Goal: Task Accomplishment & Management: Manage account settings

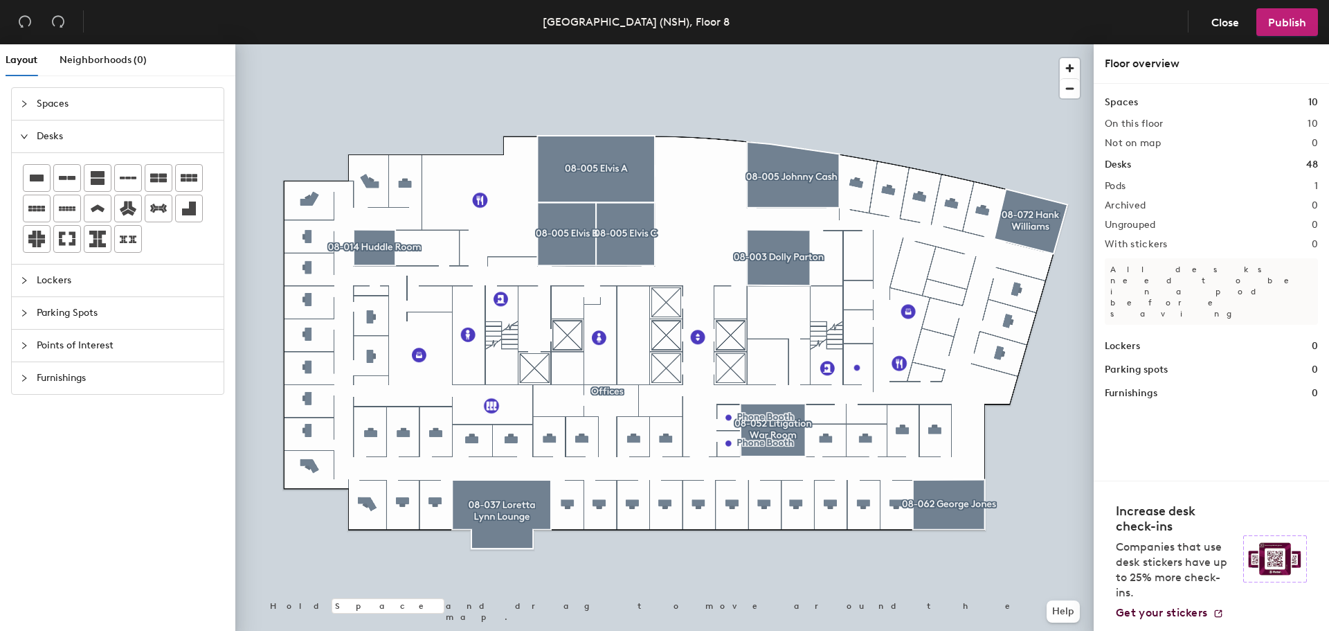
click at [61, 103] on span "Spaces" at bounding box center [126, 104] width 179 height 32
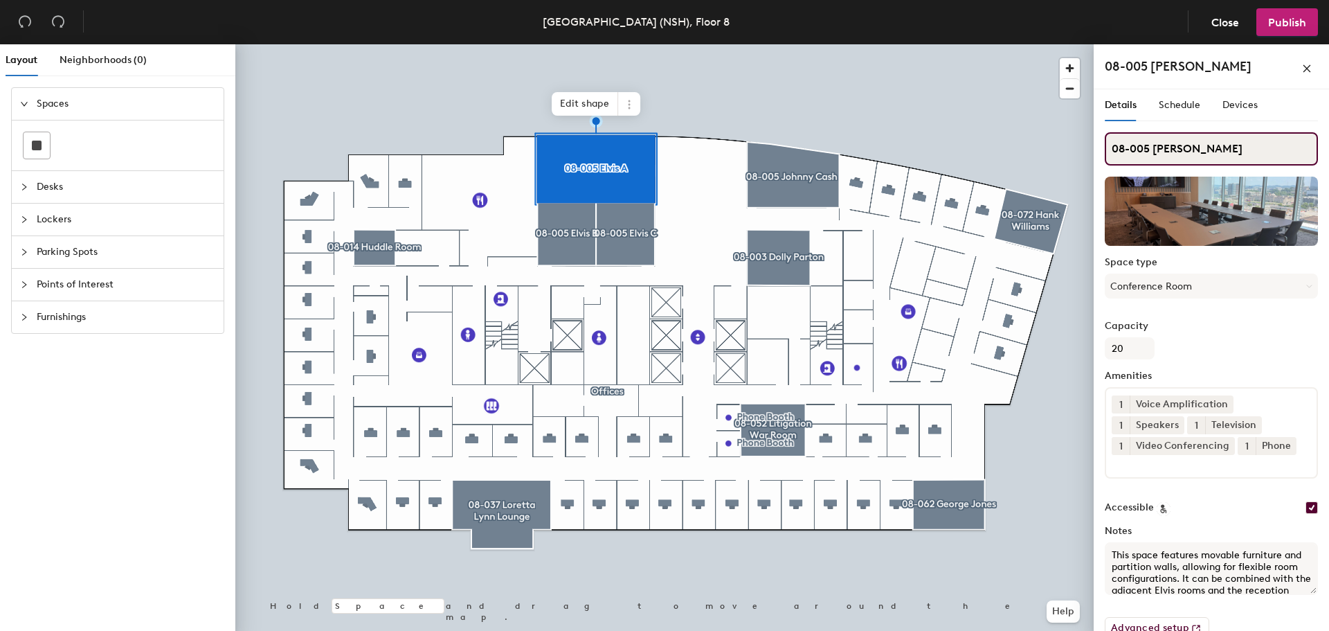
drag, startPoint x: 1153, startPoint y: 146, endPoint x: 1102, endPoint y: 150, distance: 51.3
click at [1102, 149] on div "Details Schedule Devices 08-005 Elvis A Space type Conference Room Capacity 20 …" at bounding box center [1211, 362] width 235 height 547
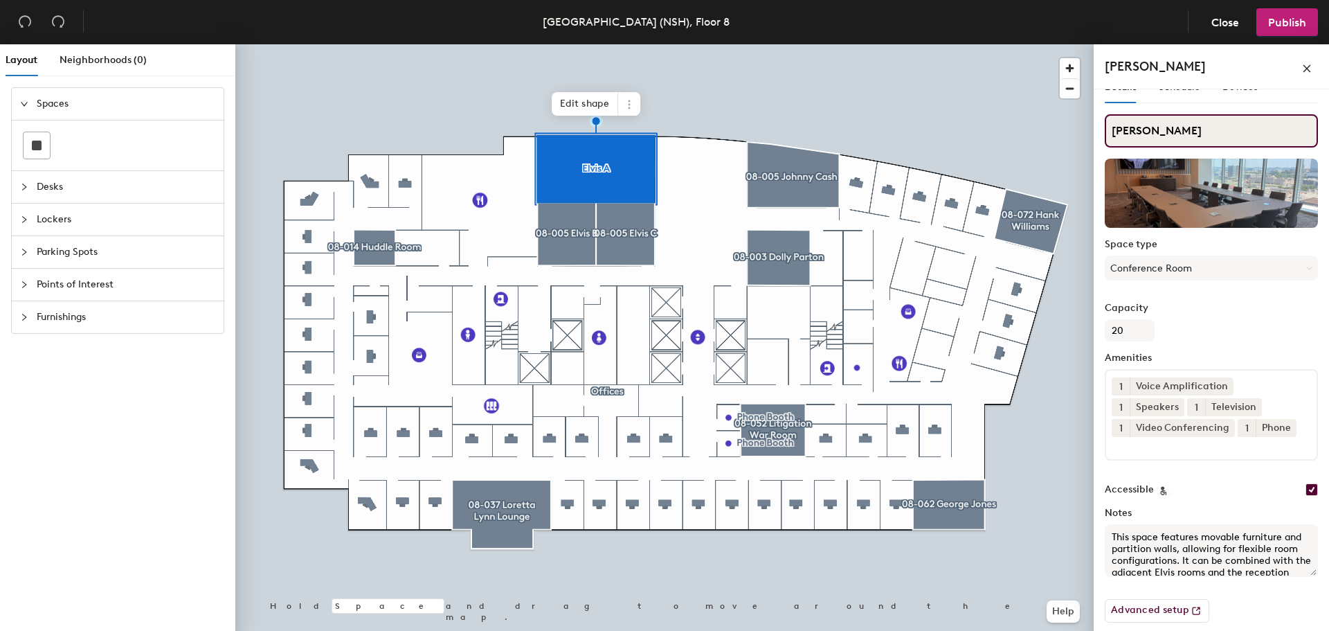
scroll to position [26, 0]
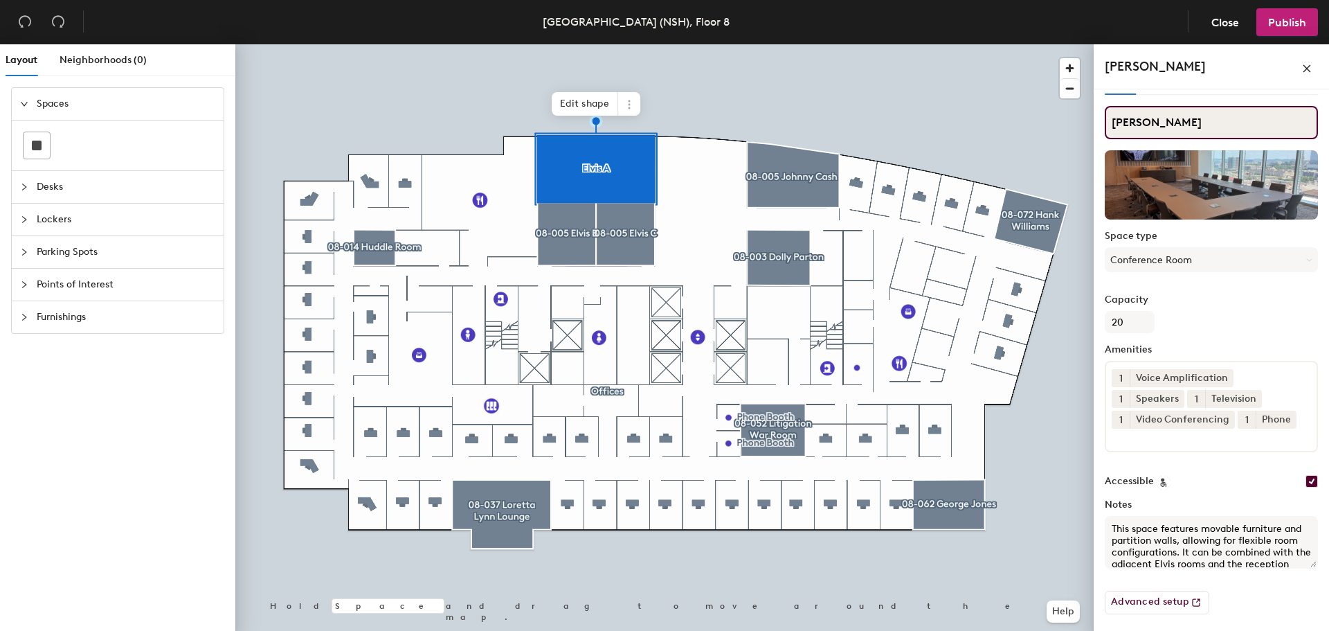
type input "Elvis A"
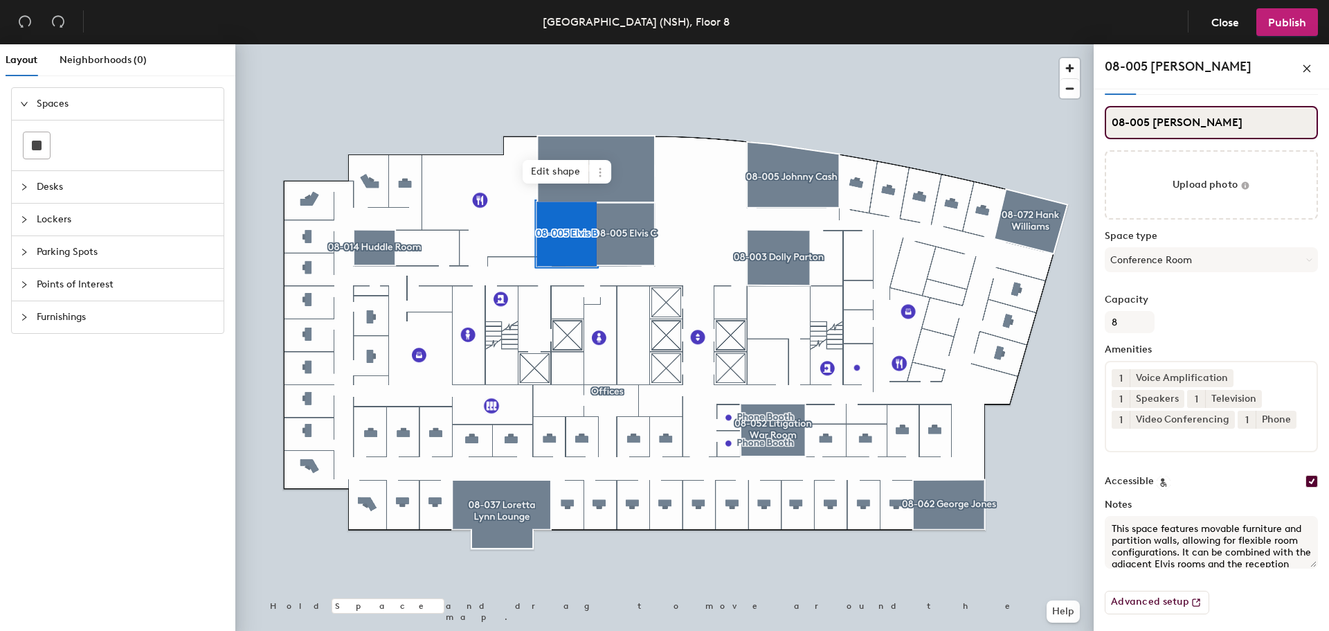
click at [1150, 119] on input "08-005 Elvis B" at bounding box center [1211, 122] width 213 height 33
type input "Elvis B"
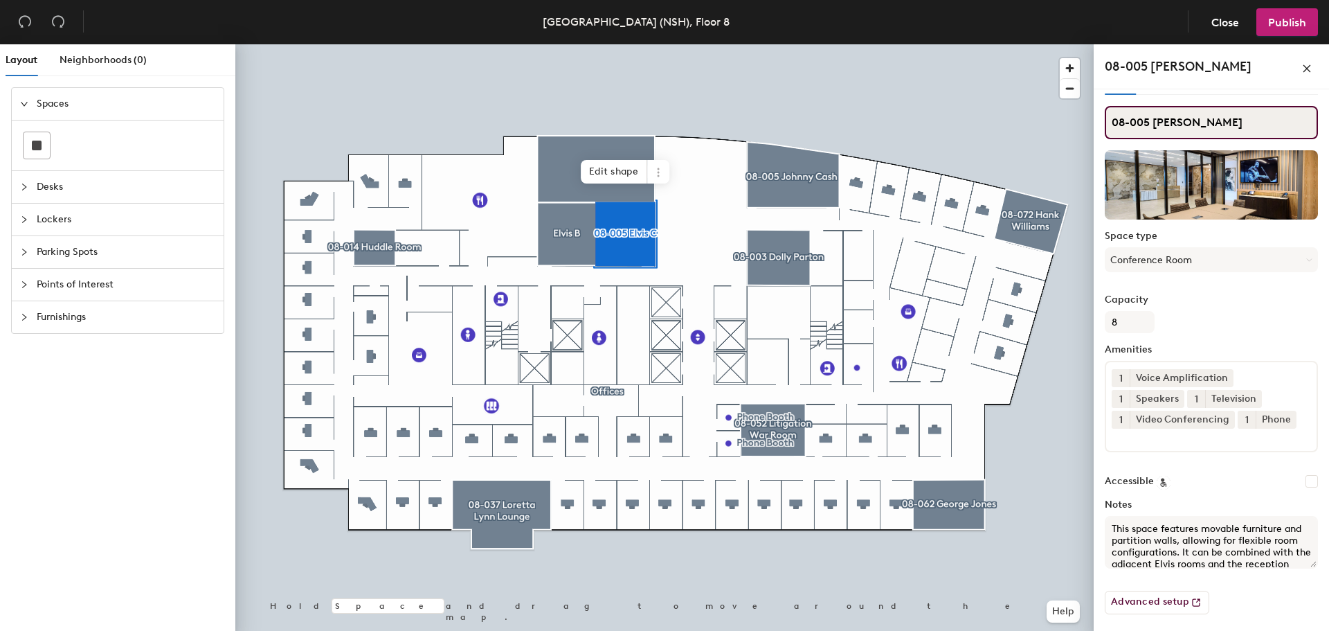
click at [1076, 129] on div "Layout Neighborhoods (0) Spaces Desks Lockers Parking Spots Points of Interest …" at bounding box center [664, 340] width 1329 height 592
type input "Elvis C"
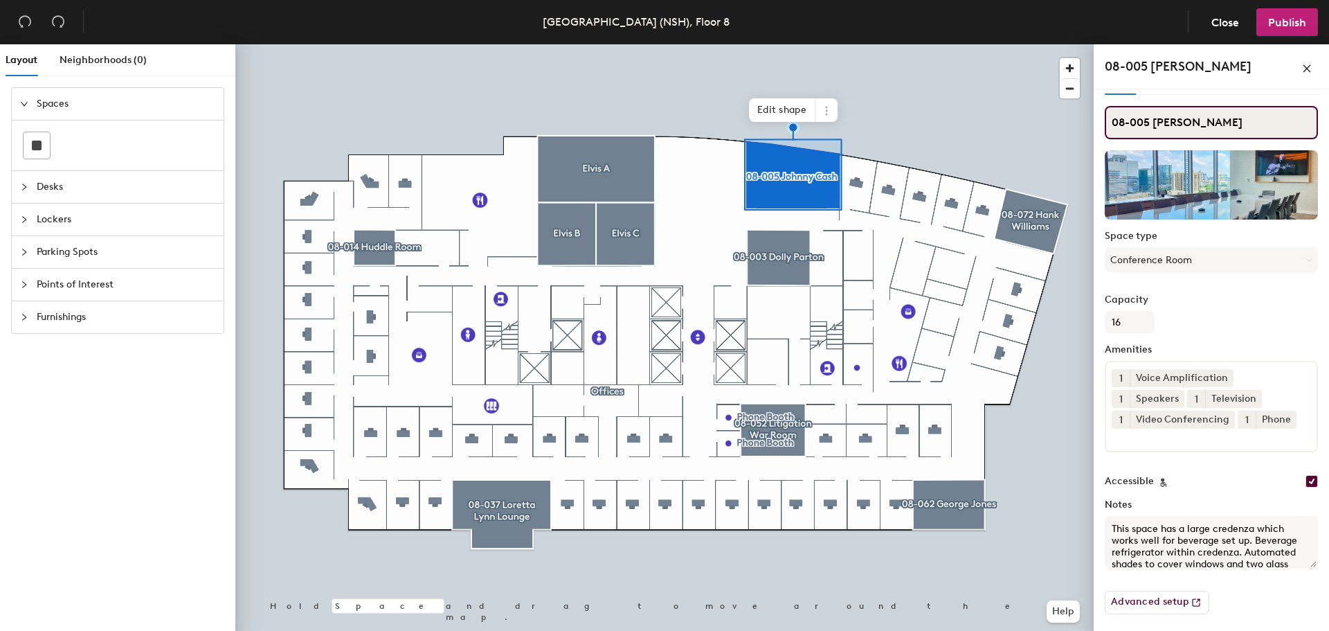
click at [1081, 121] on div "Layout Neighborhoods (0) Spaces Desks Lockers Parking Spots Points of Interest …" at bounding box center [664, 340] width 1329 height 592
type input "Johnny Cash Boardroom"
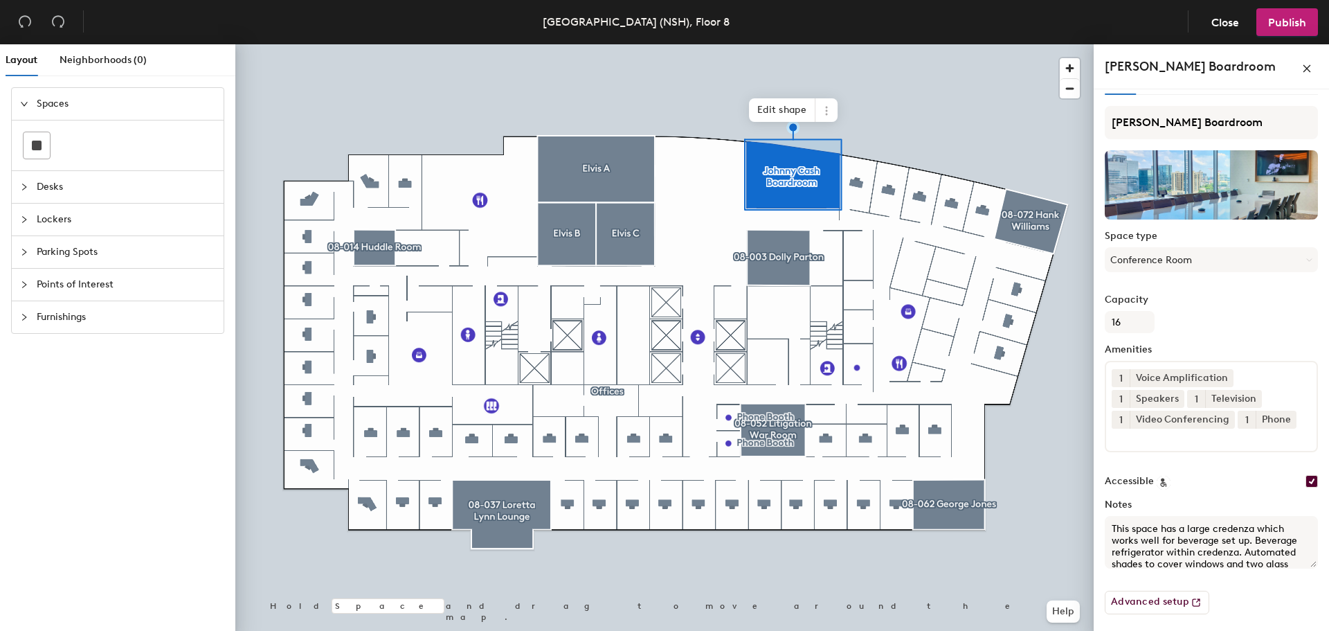
click at [935, 44] on div at bounding box center [664, 44] width 858 height 0
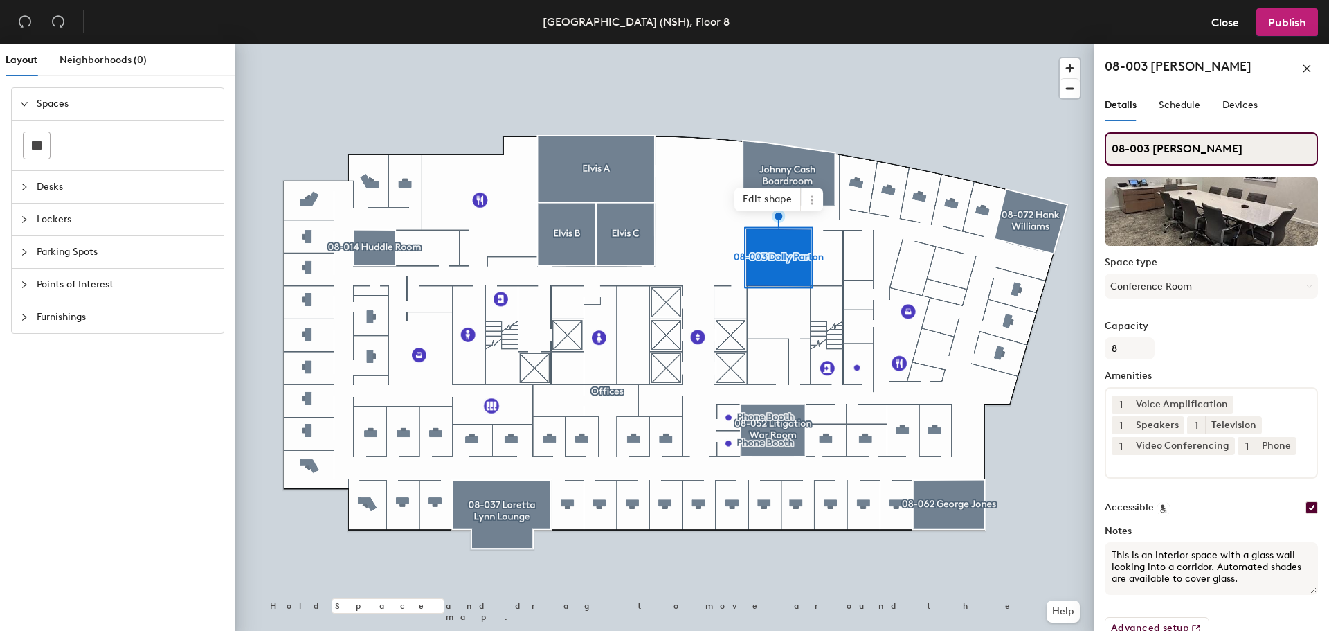
click at [1064, 148] on div "Layout Neighborhoods (0) Spaces Desks Lockers Parking Spots Points of Interest …" at bounding box center [664, 340] width 1329 height 592
type input "Dolly Parton"
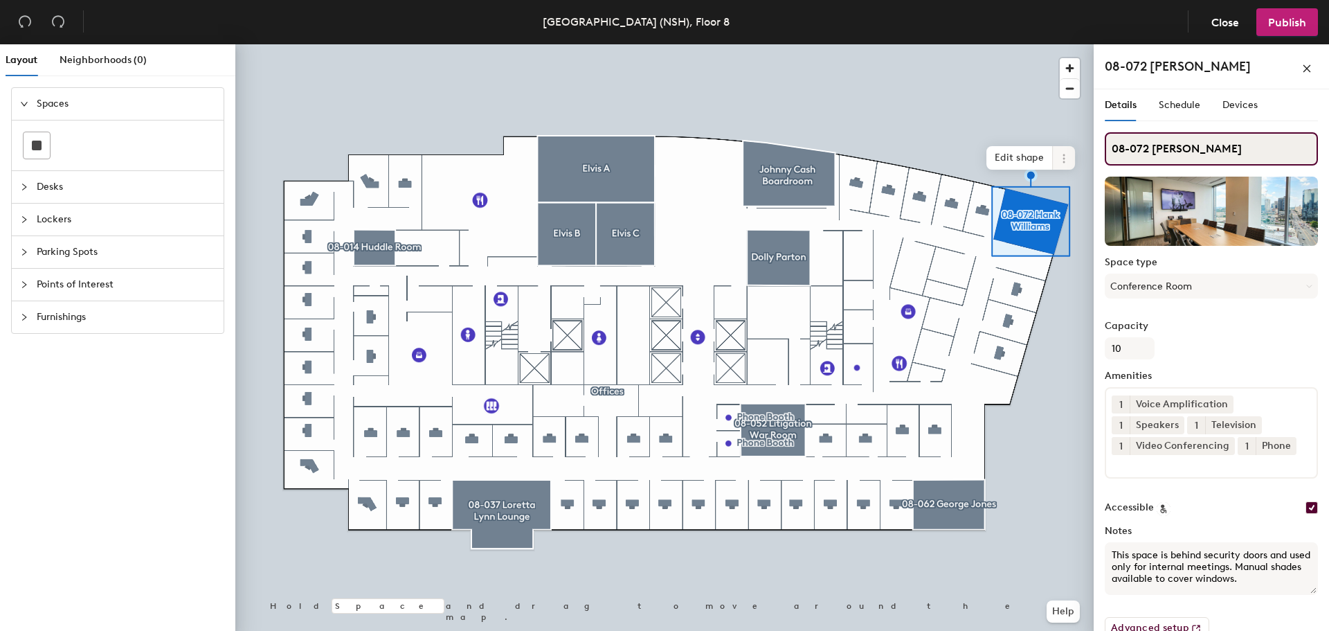
drag, startPoint x: 1152, startPoint y: 147, endPoint x: 1058, endPoint y: 148, distance: 94.1
click at [1058, 148] on div "Layout Neighborhoods (0) Spaces Desks Lockers Parking Spots Points of Interest …" at bounding box center [664, 340] width 1329 height 592
type input "Hank Williams"
drag, startPoint x: 1144, startPoint y: 149, endPoint x: 1167, endPoint y: 137, distance: 26.3
click at [1144, 148] on input "Hank Williams" at bounding box center [1211, 148] width 213 height 33
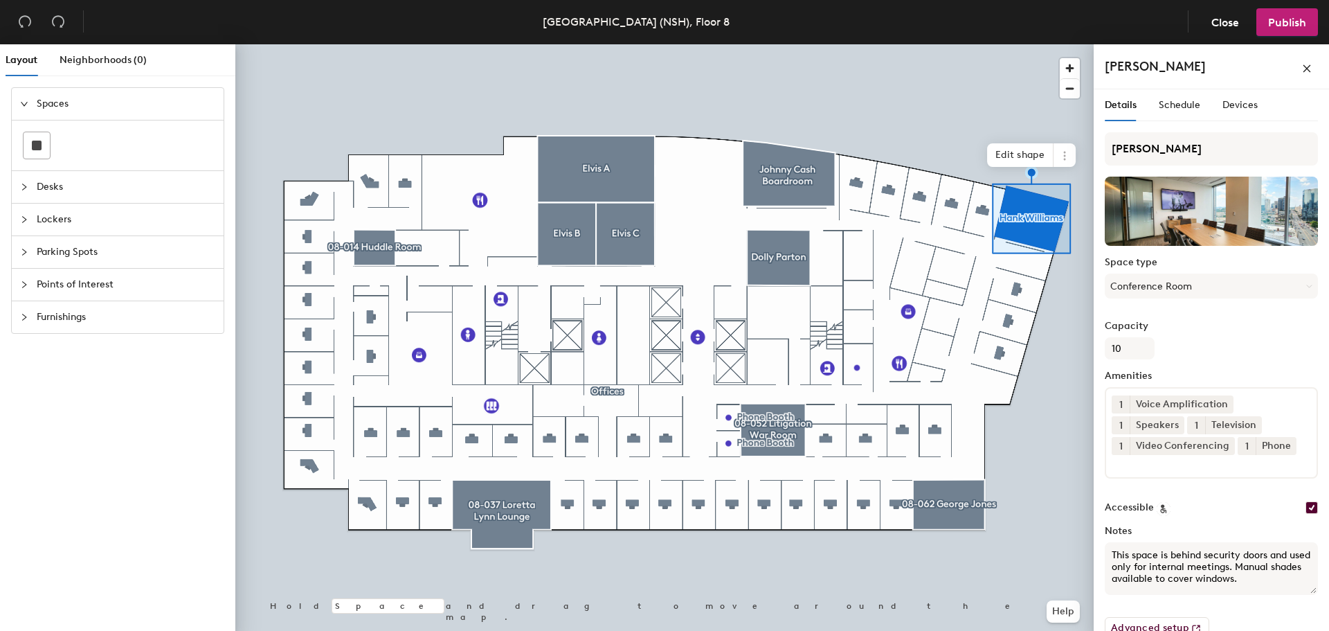
click at [959, 44] on div at bounding box center [664, 44] width 858 height 0
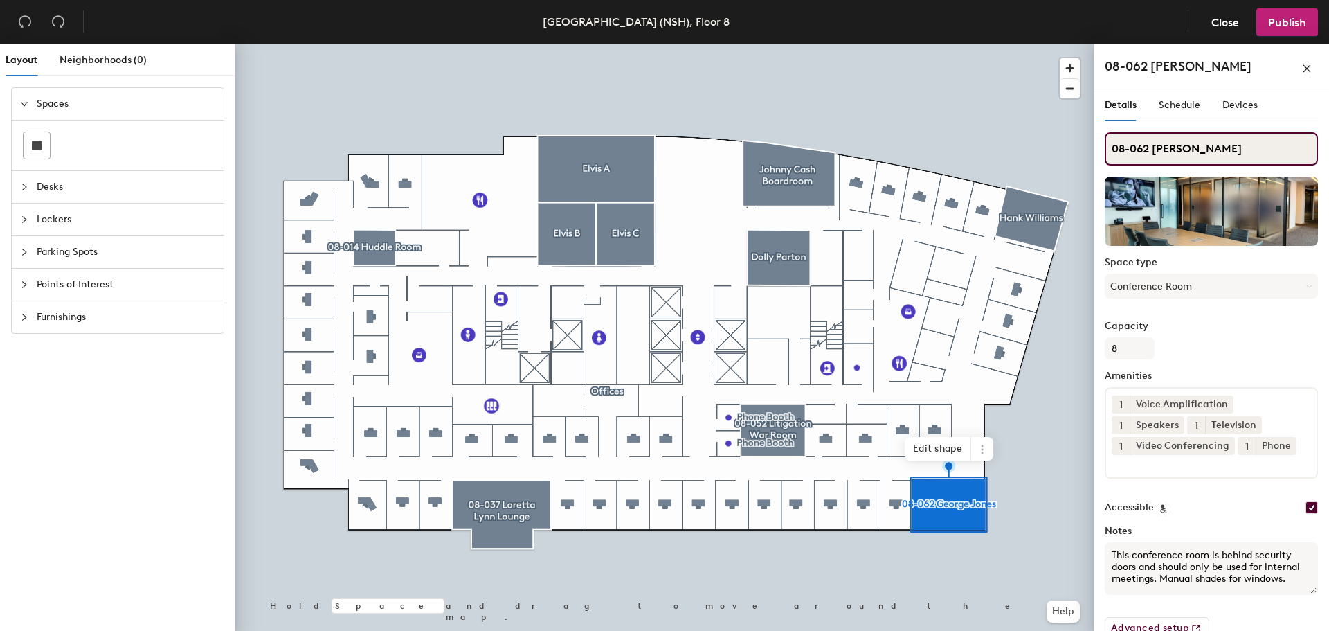
click at [1065, 147] on div "Layout Neighborhoods (0) Spaces Desks Lockers Parking Spots Points of Interest …" at bounding box center [664, 340] width 1329 height 592
type input "George Jones"
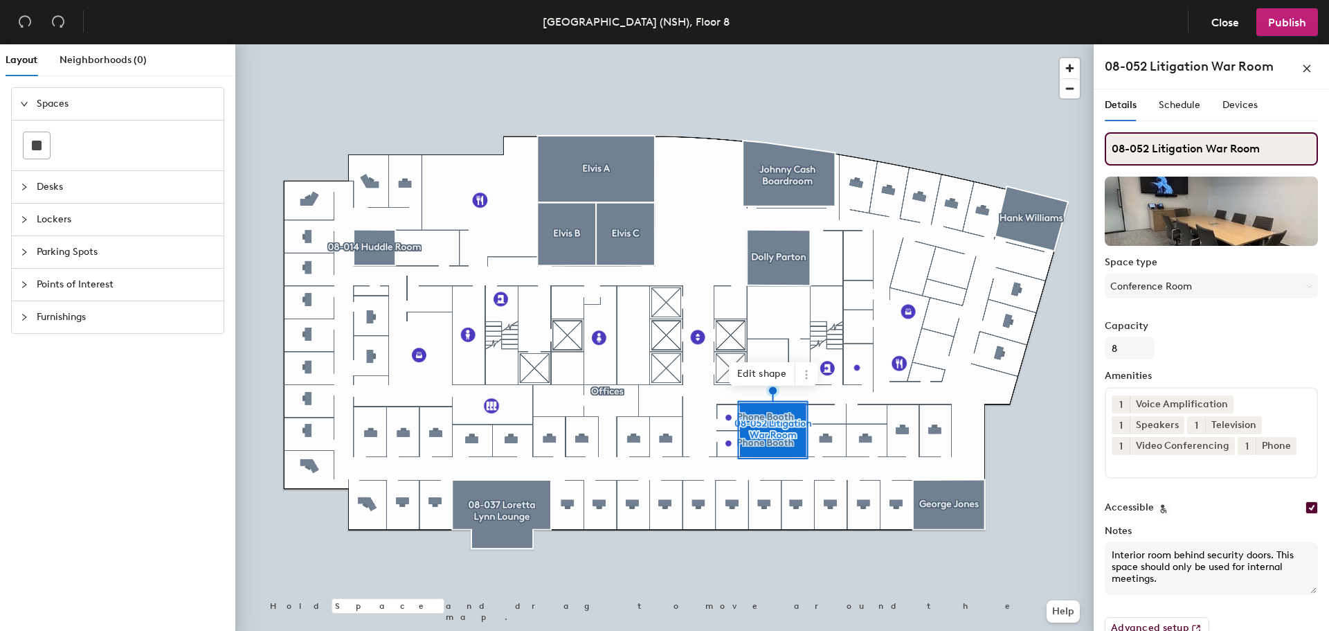
drag, startPoint x: 1152, startPoint y: 148, endPoint x: 1096, endPoint y: 145, distance: 56.2
click at [1096, 145] on div "Details Schedule Devices 08-052 Litigation War Room Space type Conference Room …" at bounding box center [1211, 362] width 235 height 547
type input "Litigation War Room"
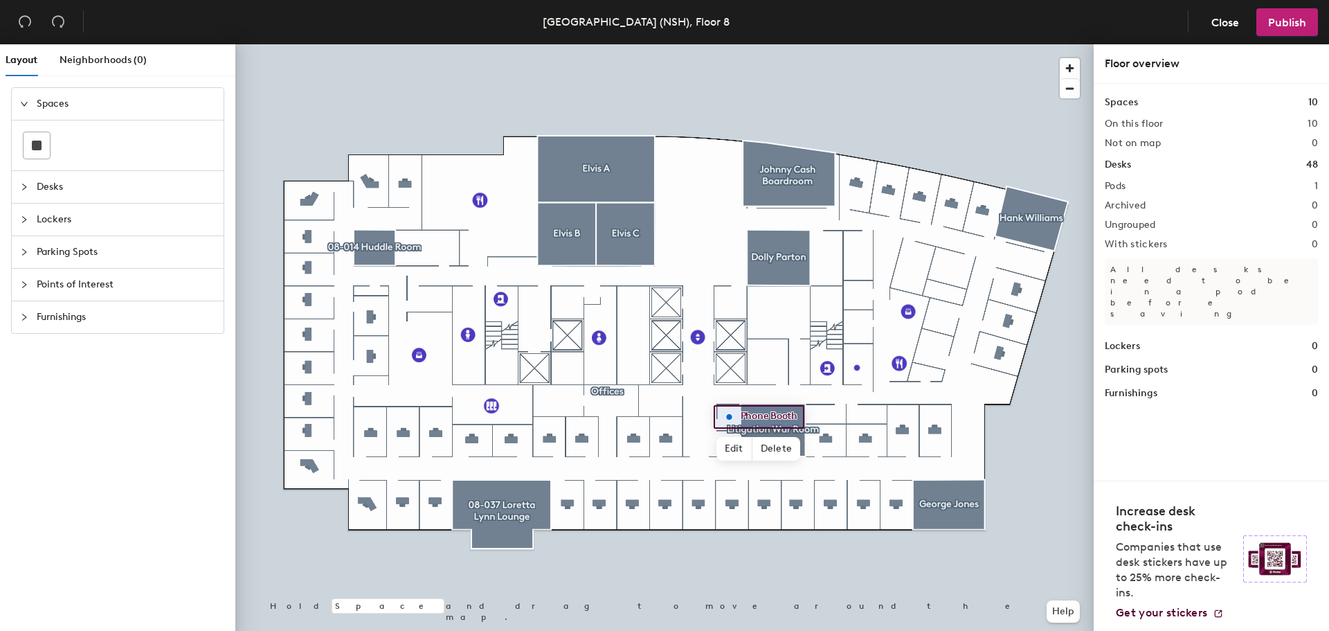
click at [753, 44] on div at bounding box center [664, 44] width 858 height 0
click at [729, 439] on span "Edit" at bounding box center [728, 443] width 36 height 24
drag, startPoint x: 764, startPoint y: 407, endPoint x: 772, endPoint y: 401, distance: 10.0
click at [764, 407] on input "Phone Booth" at bounding box center [765, 410] width 69 height 19
click at [799, 405] on div "Phone Booth" at bounding box center [756, 411] width 99 height 24
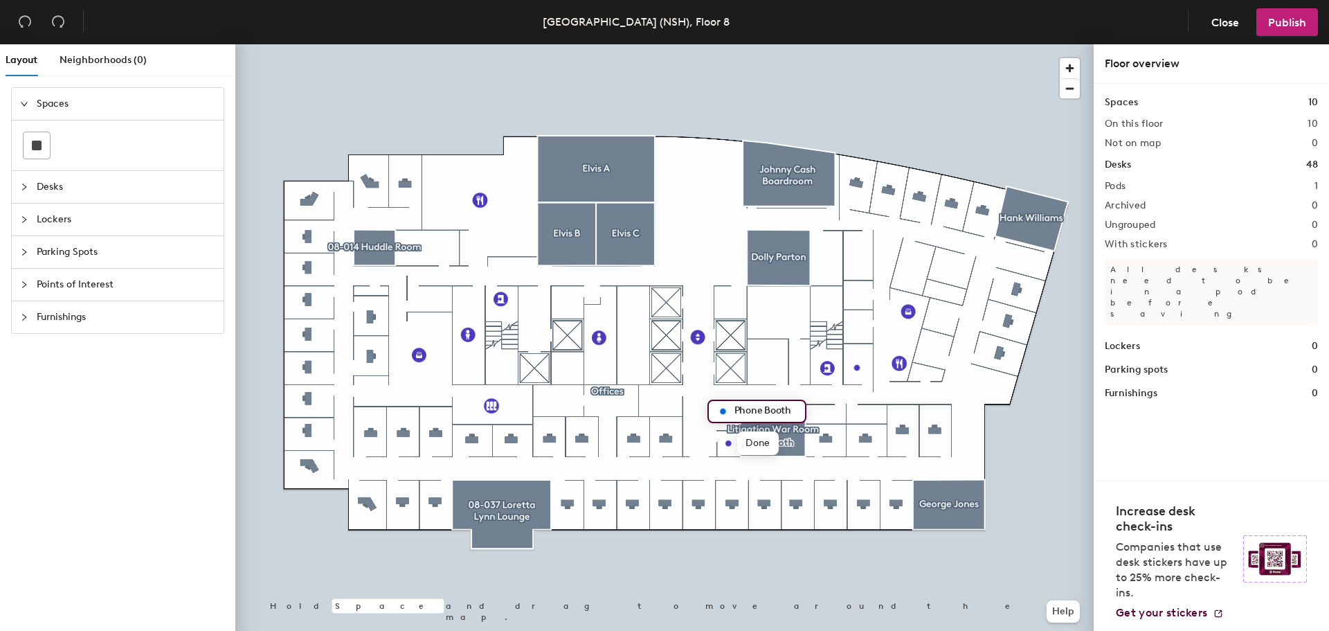
click at [779, 410] on input "Phone Booth" at bounding box center [765, 410] width 69 height 19
click at [788, 407] on input "Phone Booth" at bounding box center [765, 410] width 69 height 19
click at [731, 409] on input "Phone" at bounding box center [753, 410] width 44 height 19
type input "Phone"
click at [739, 478] on span "Edit" at bounding box center [734, 474] width 36 height 24
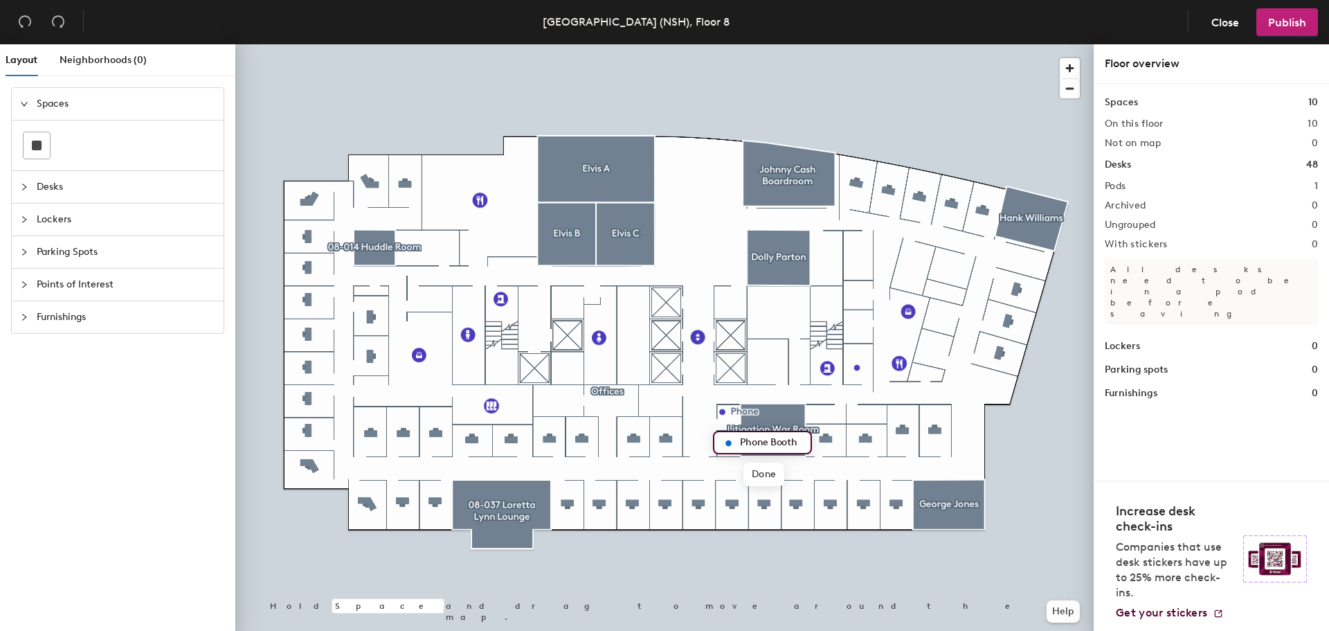
click at [800, 441] on input "Phone Booth" at bounding box center [771, 442] width 69 height 19
type input "Phone"
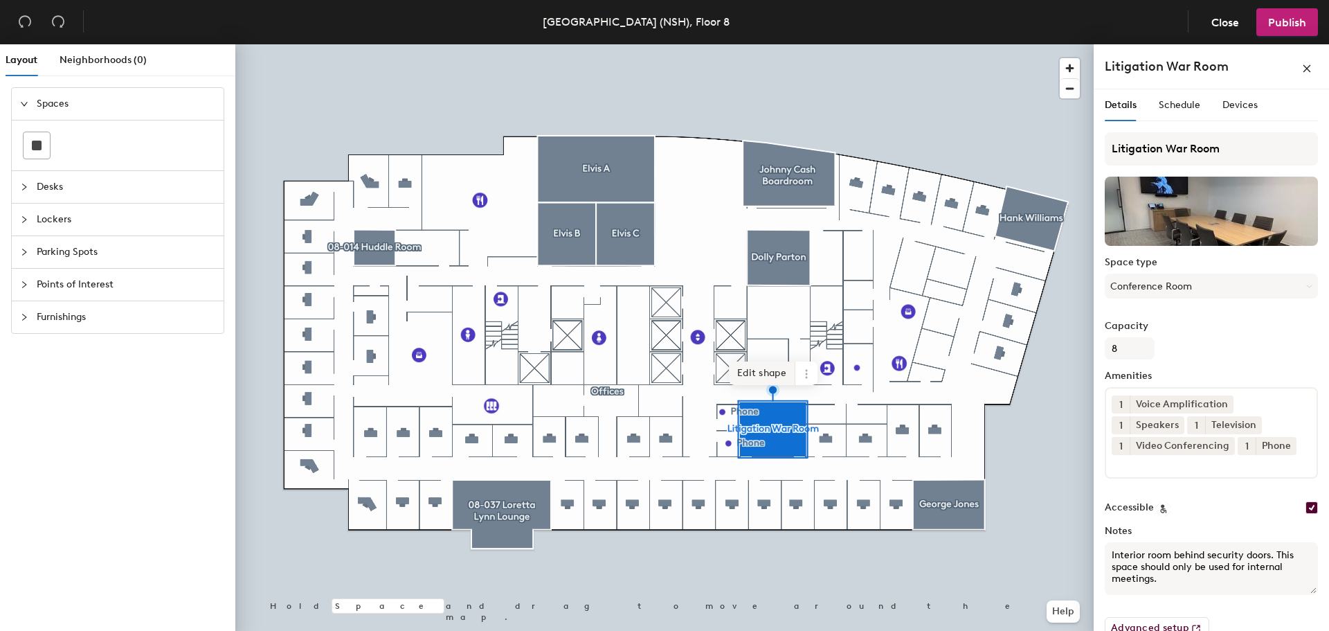
click at [770, 366] on span "Edit shape" at bounding box center [762, 373] width 66 height 24
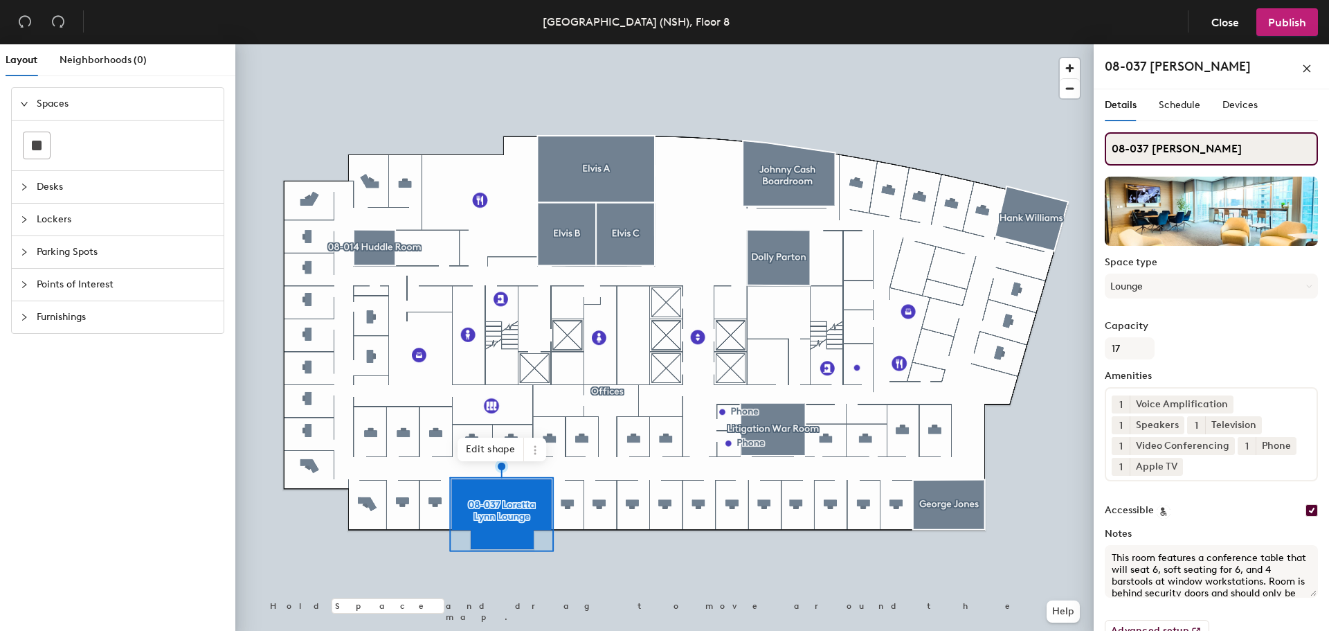
drag, startPoint x: 1150, startPoint y: 148, endPoint x: 1105, endPoint y: 152, distance: 45.8
click at [1110, 150] on input "08-037 Loretta Lynn Lounge" at bounding box center [1211, 148] width 213 height 33
type input "Loretta Lynn Lounge"
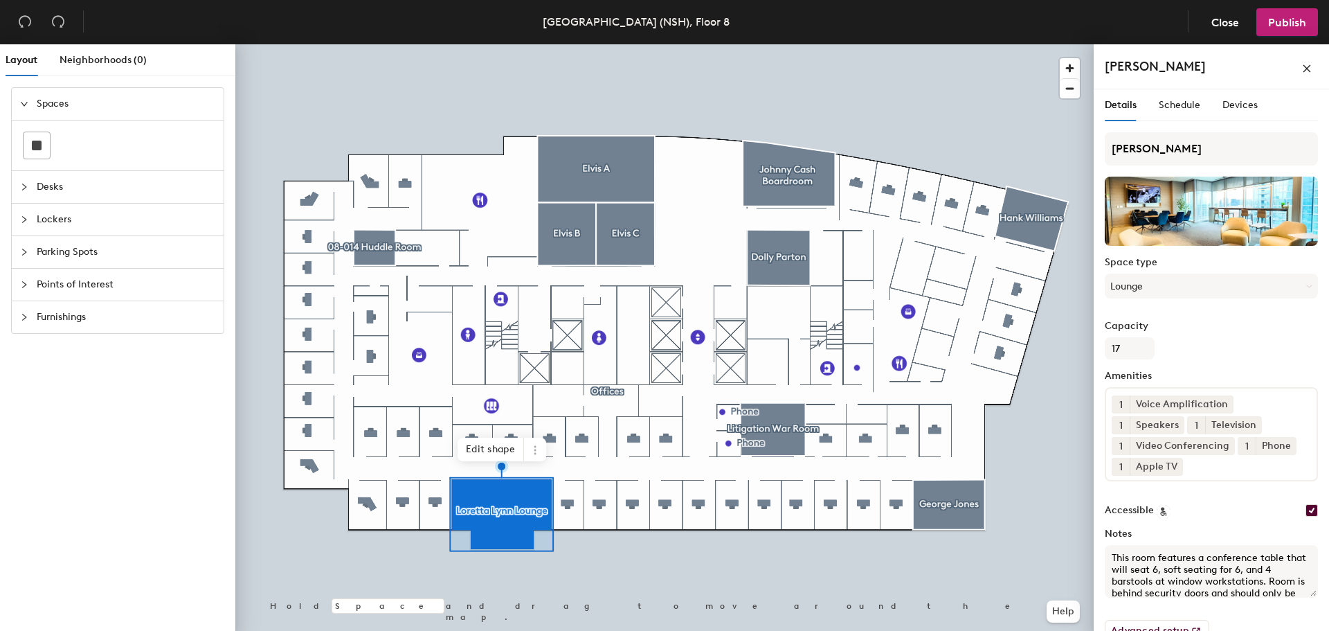
click at [374, 44] on div at bounding box center [664, 44] width 858 height 0
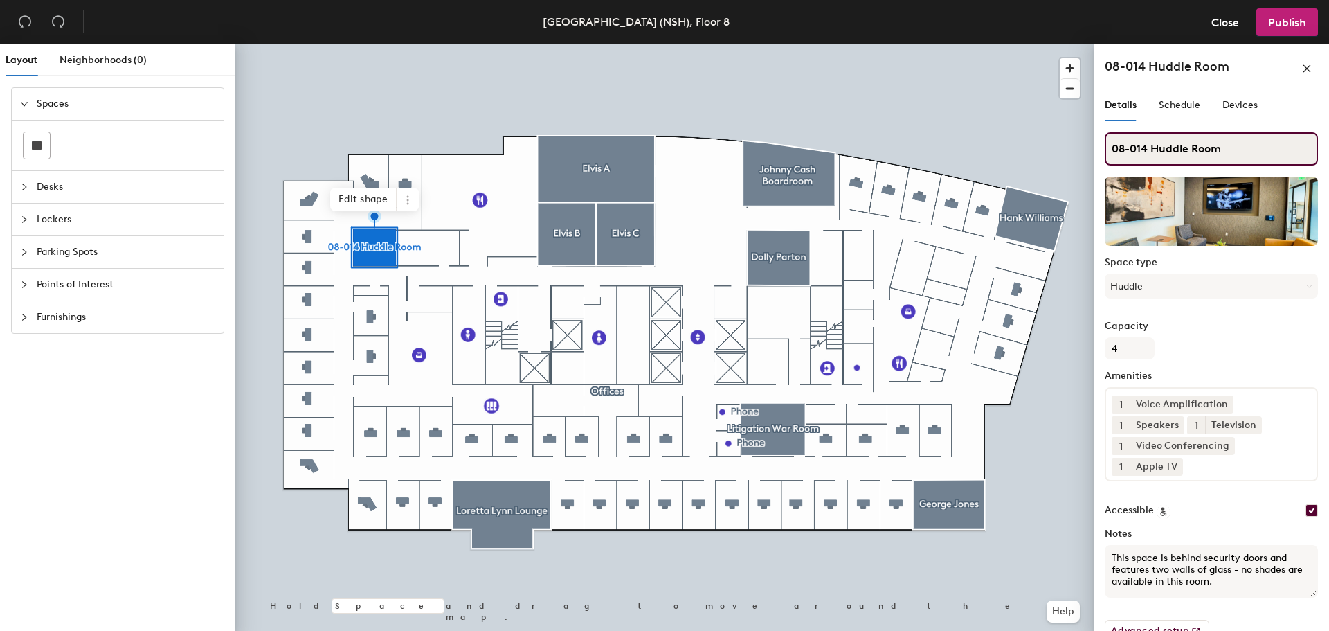
drag, startPoint x: 1147, startPoint y: 150, endPoint x: 1110, endPoint y: 145, distance: 36.9
click at [1110, 145] on input "08-014 Huddle Room" at bounding box center [1211, 148] width 213 height 33
type input "Huddle Room"
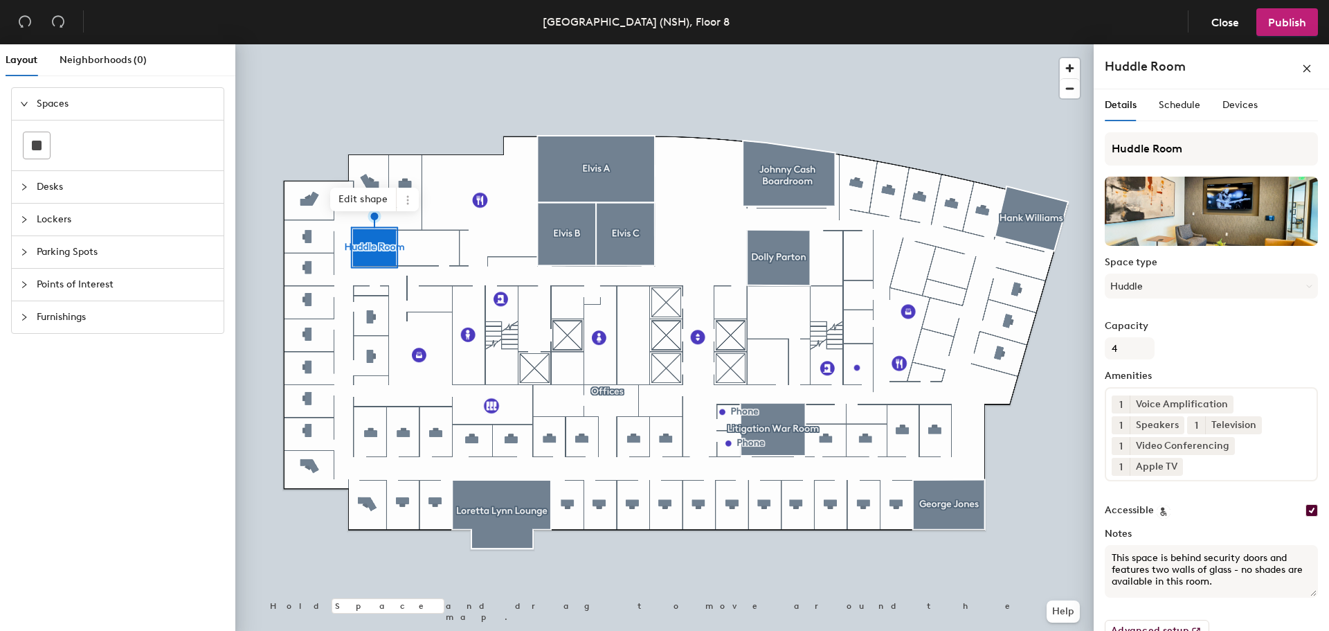
click at [1019, 44] on div at bounding box center [664, 44] width 858 height 0
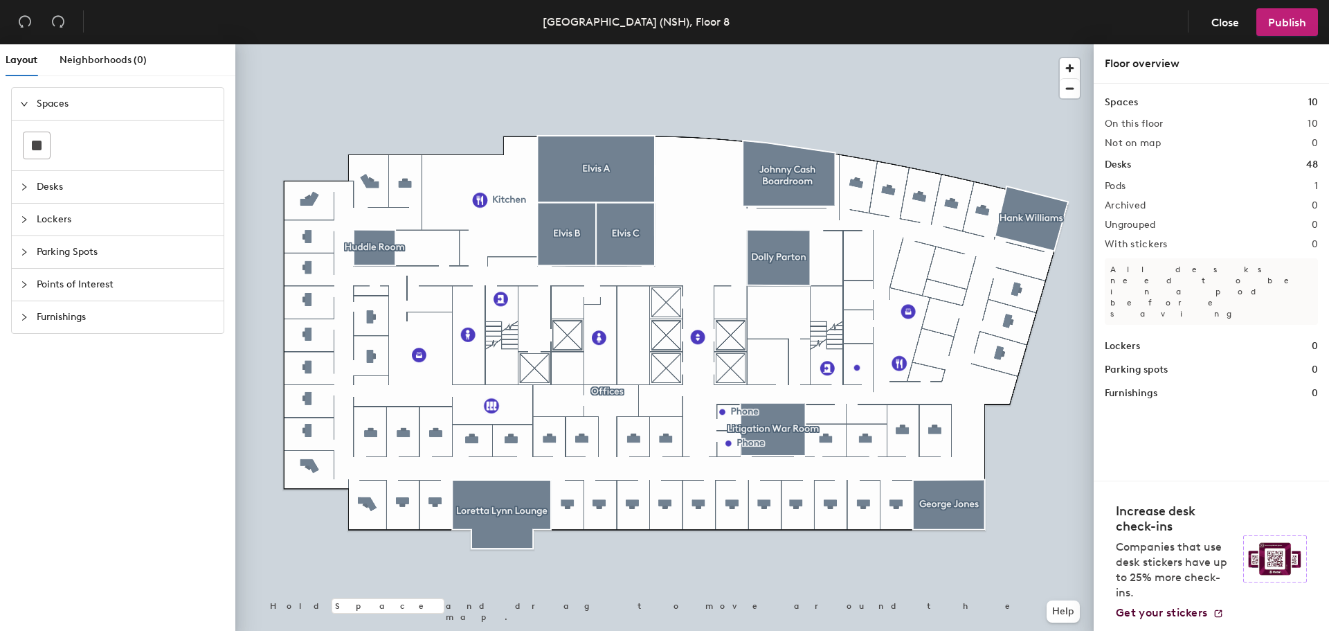
click at [476, 44] on div at bounding box center [664, 44] width 858 height 0
click at [476, 222] on span "Edit" at bounding box center [486, 231] width 36 height 24
type input "Cafe"
click at [46, 183] on span "Desks" at bounding box center [126, 187] width 179 height 32
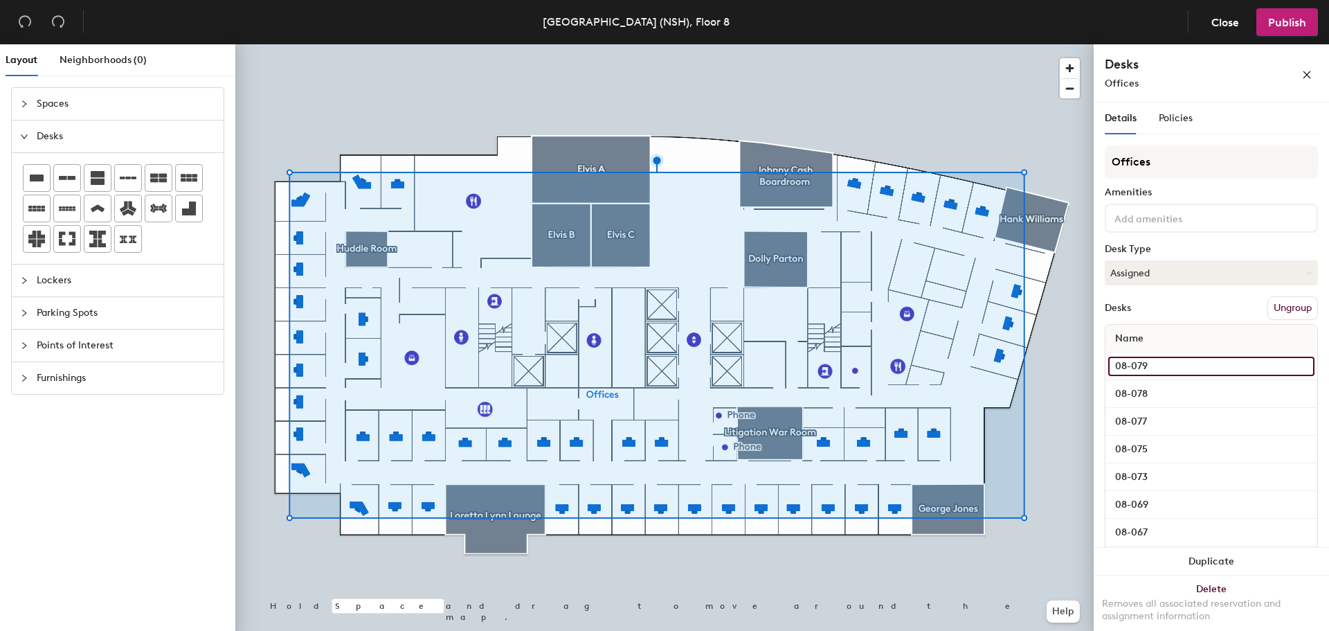
click at [1137, 361] on input "08-079" at bounding box center [1211, 365] width 206 height 19
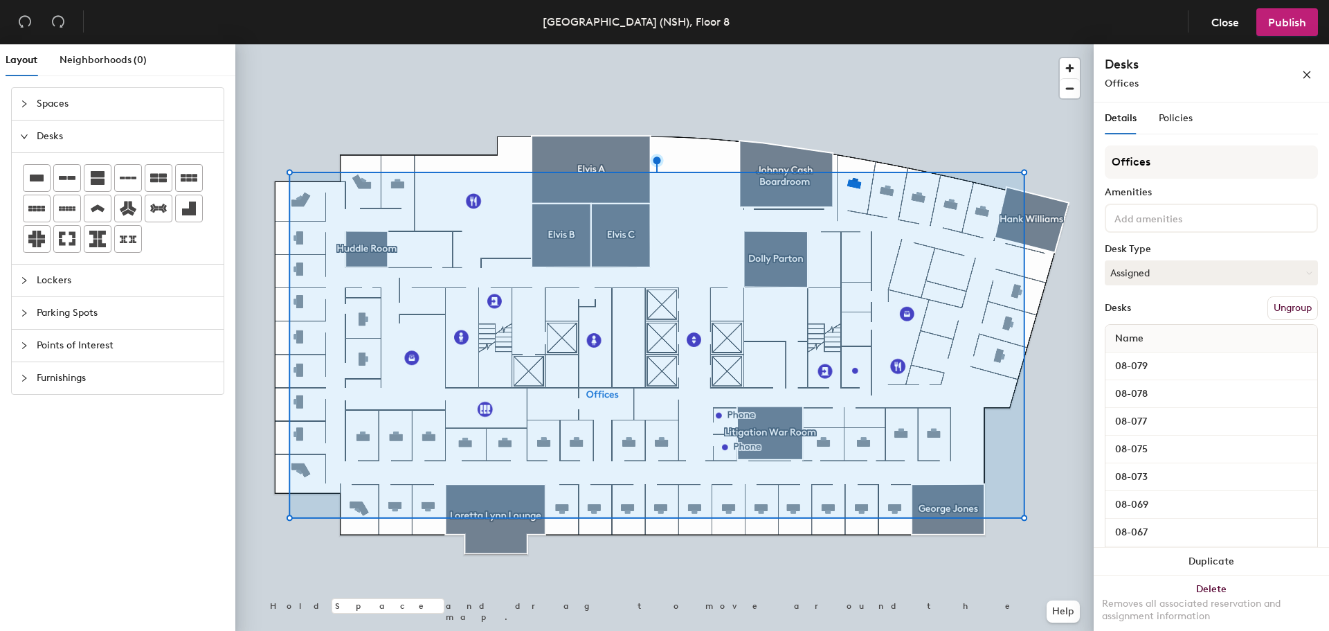
click at [788, 44] on div at bounding box center [664, 44] width 858 height 0
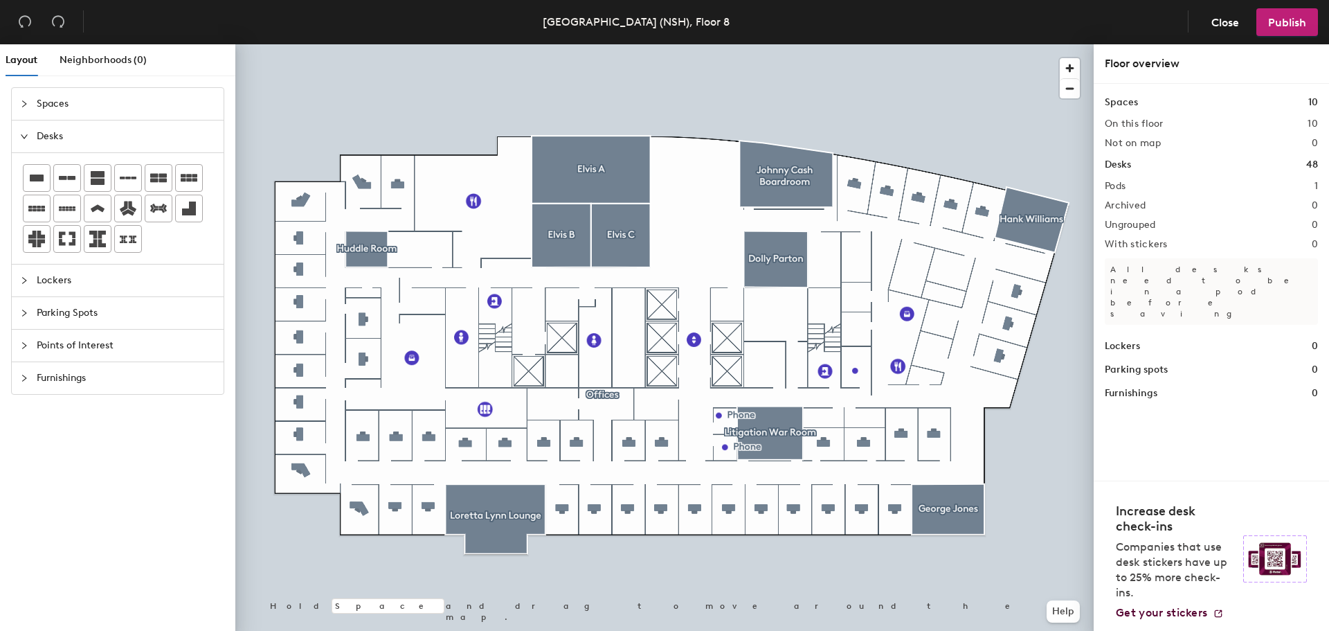
click at [42, 136] on span "Desks" at bounding box center [126, 136] width 179 height 32
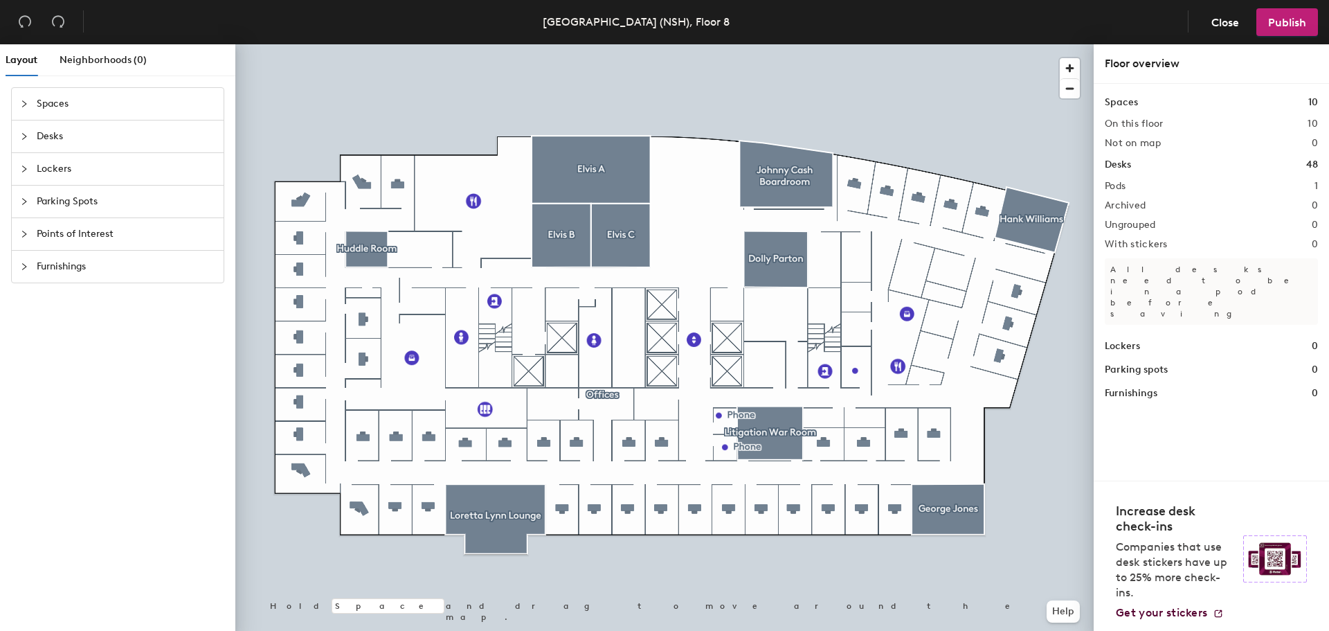
click at [42, 136] on span "Desks" at bounding box center [126, 136] width 179 height 32
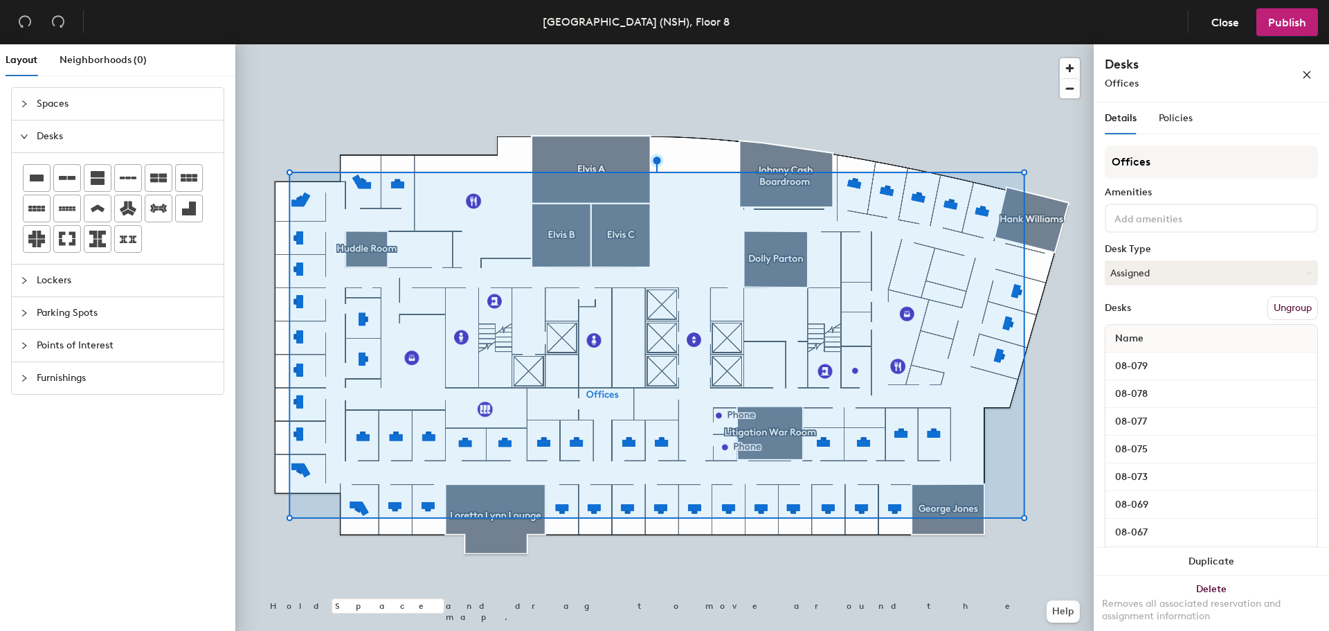
click at [1120, 116] on span "Details" at bounding box center [1121, 118] width 32 height 12
click at [1294, 365] on input "08-079" at bounding box center [1211, 365] width 206 height 19
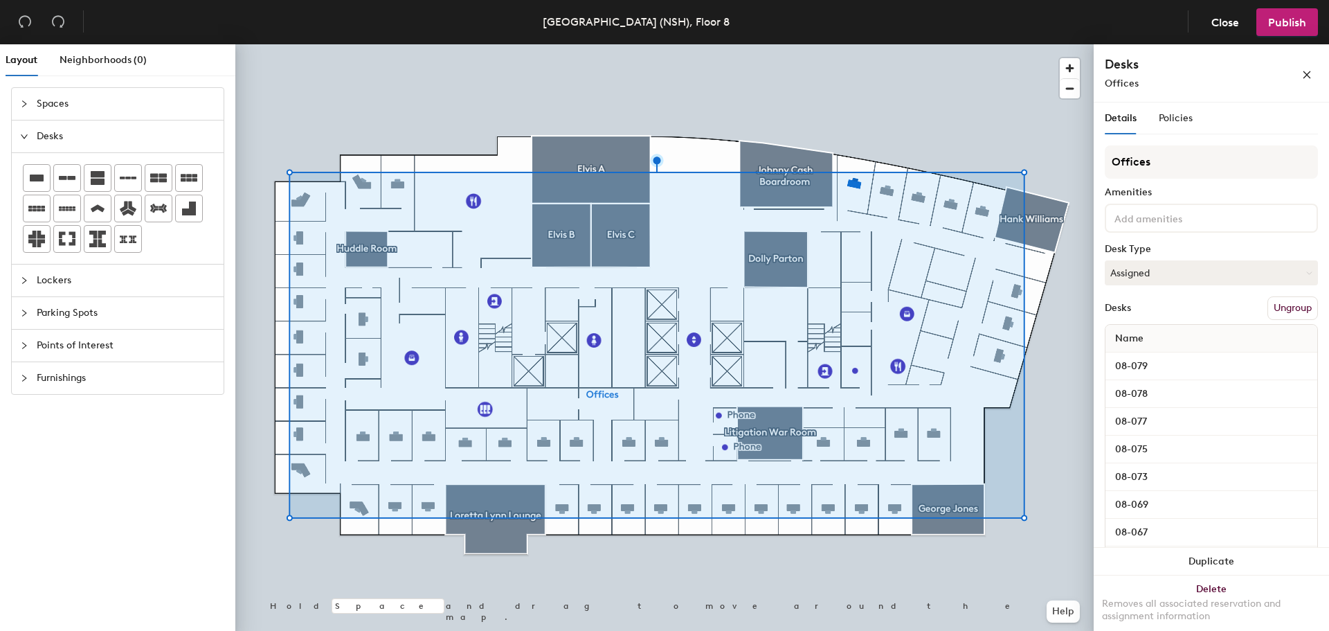
click at [949, 44] on div at bounding box center [664, 44] width 858 height 0
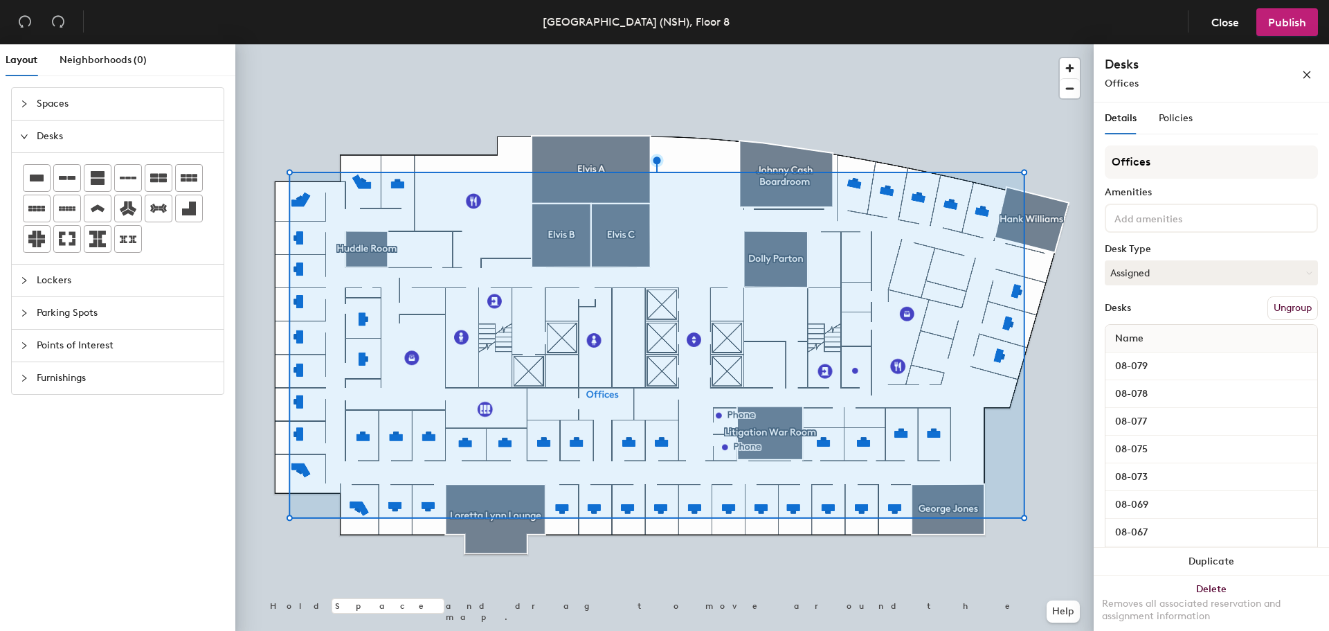
click at [1282, 305] on button "Ungroup" at bounding box center [1292, 308] width 51 height 24
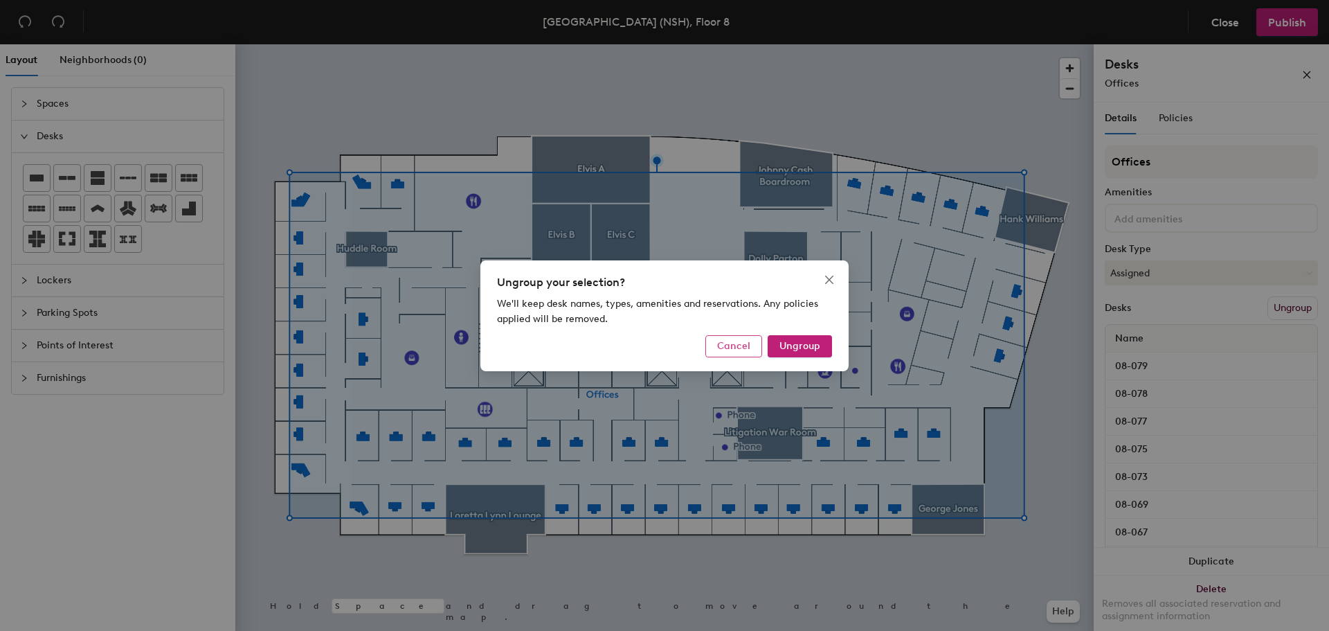
click at [724, 344] on span "Cancel" at bounding box center [733, 346] width 33 height 12
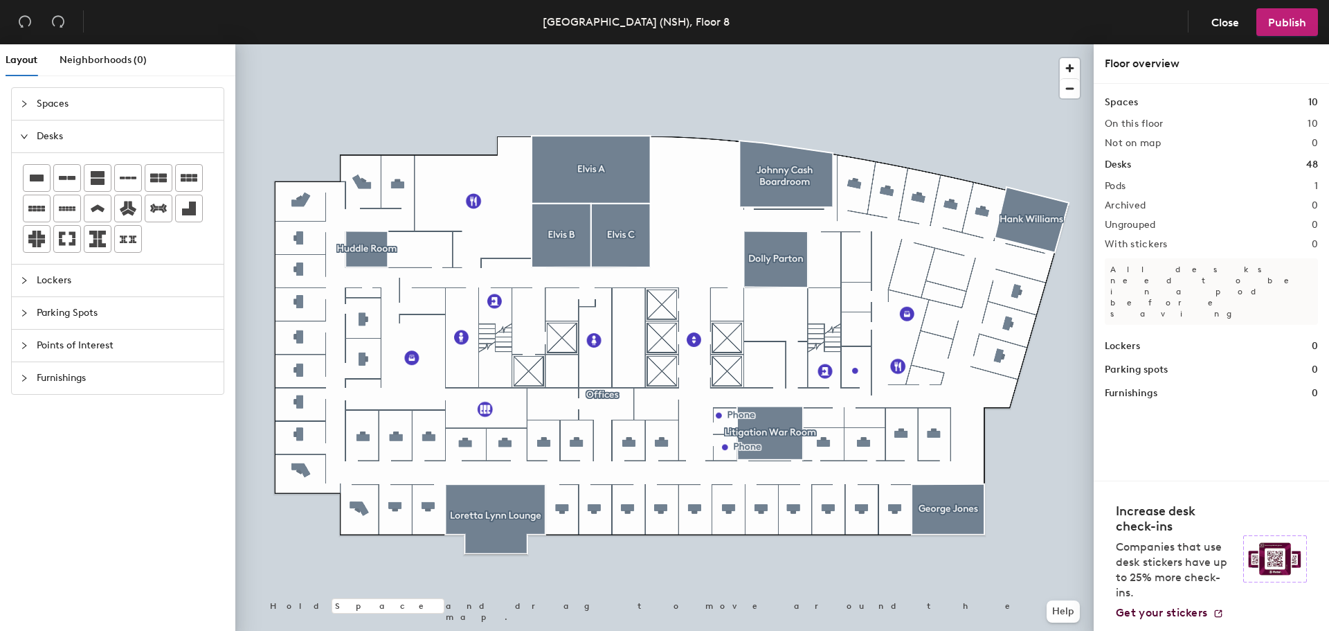
click at [294, 44] on div at bounding box center [664, 44] width 858 height 0
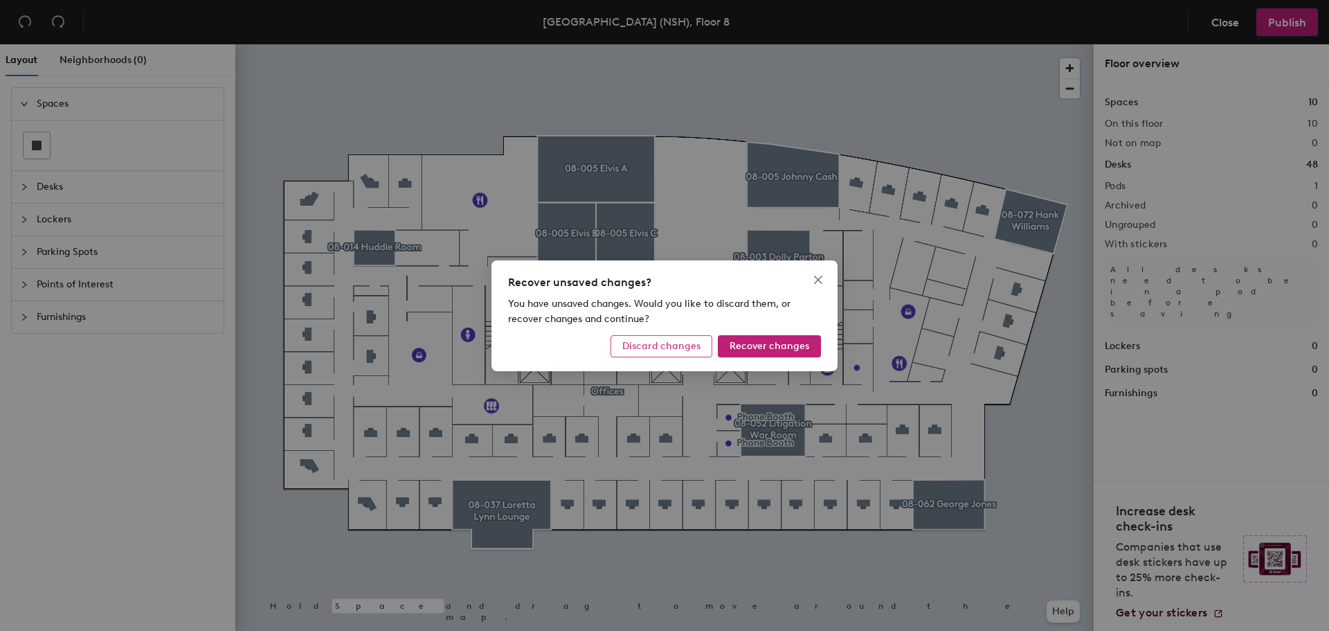
click at [653, 343] on span "Discard changes" at bounding box center [661, 346] width 78 height 12
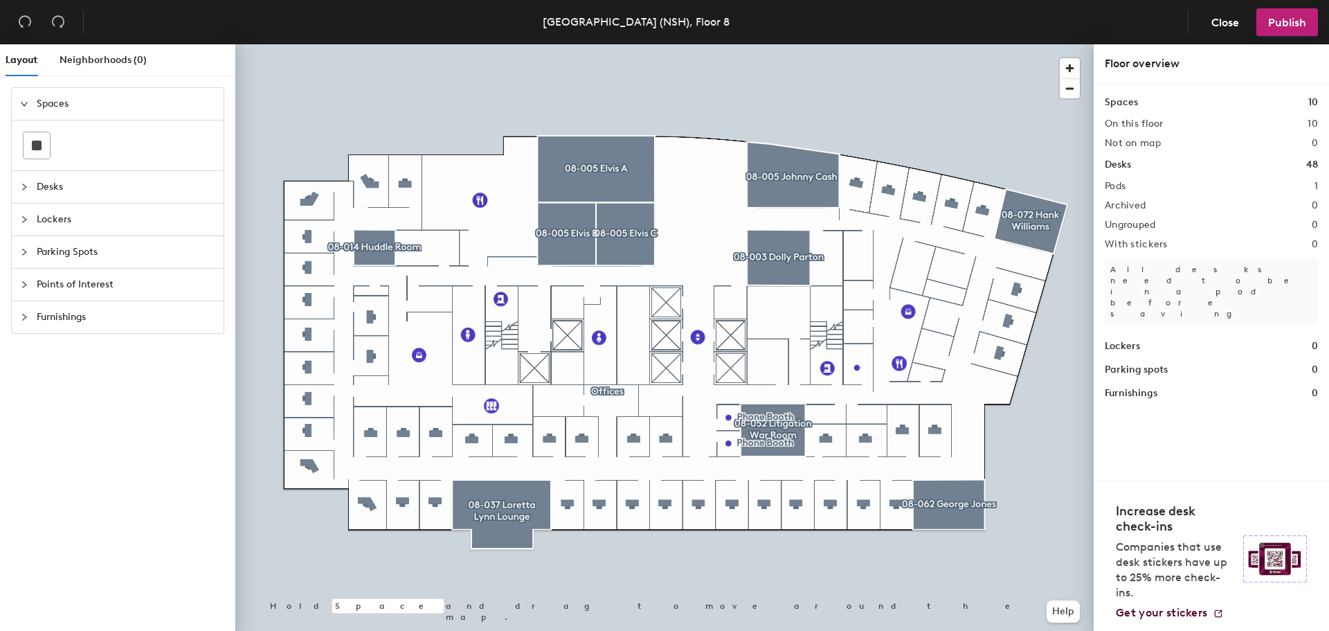
click at [26, 185] on icon "collapsed" at bounding box center [24, 187] width 8 height 8
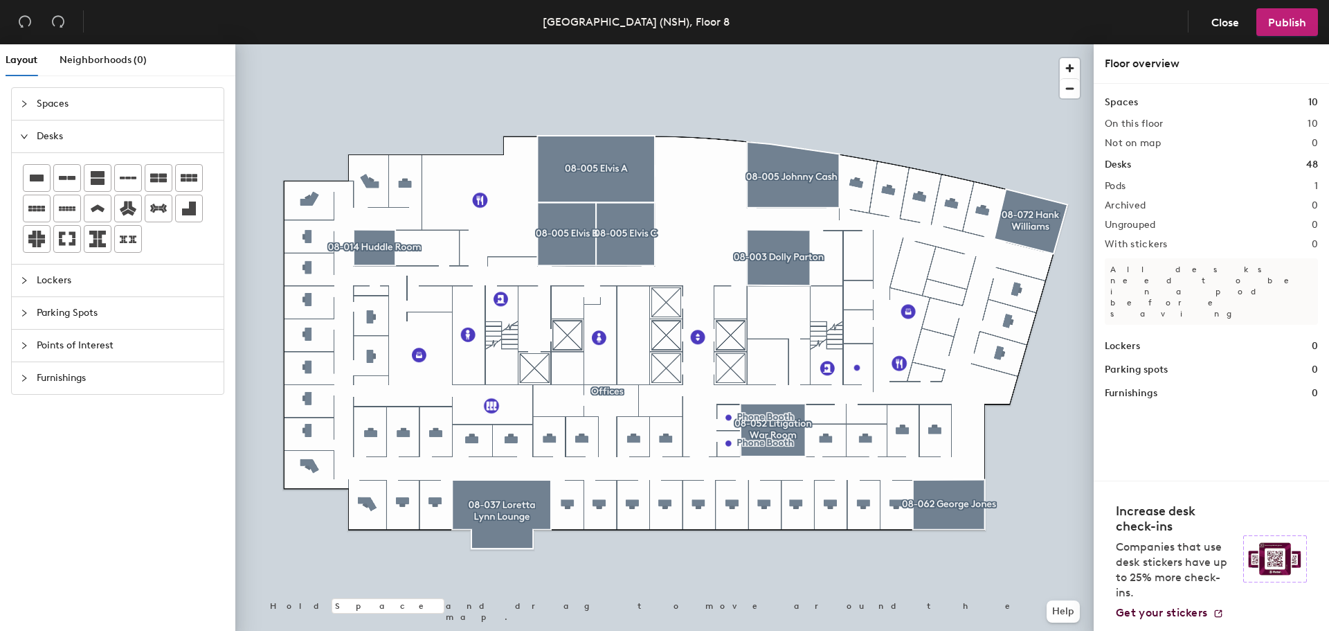
click at [25, 100] on icon "collapsed" at bounding box center [24, 104] width 8 height 8
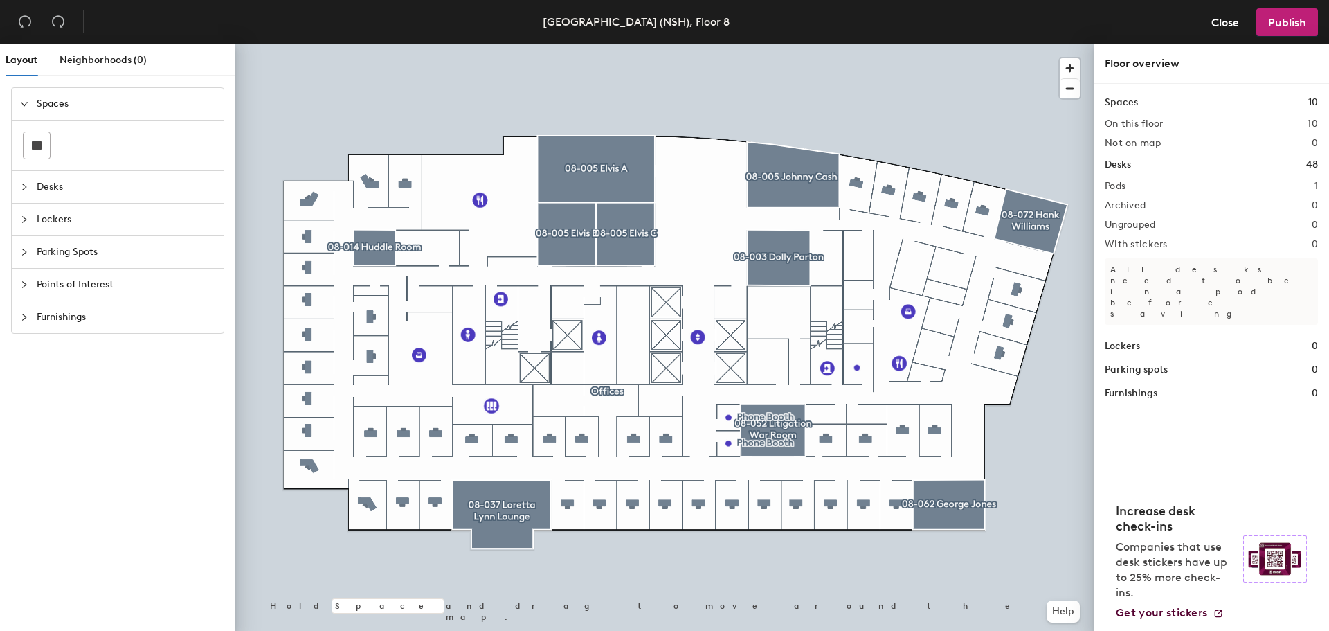
click at [26, 182] on div at bounding box center [28, 186] width 17 height 15
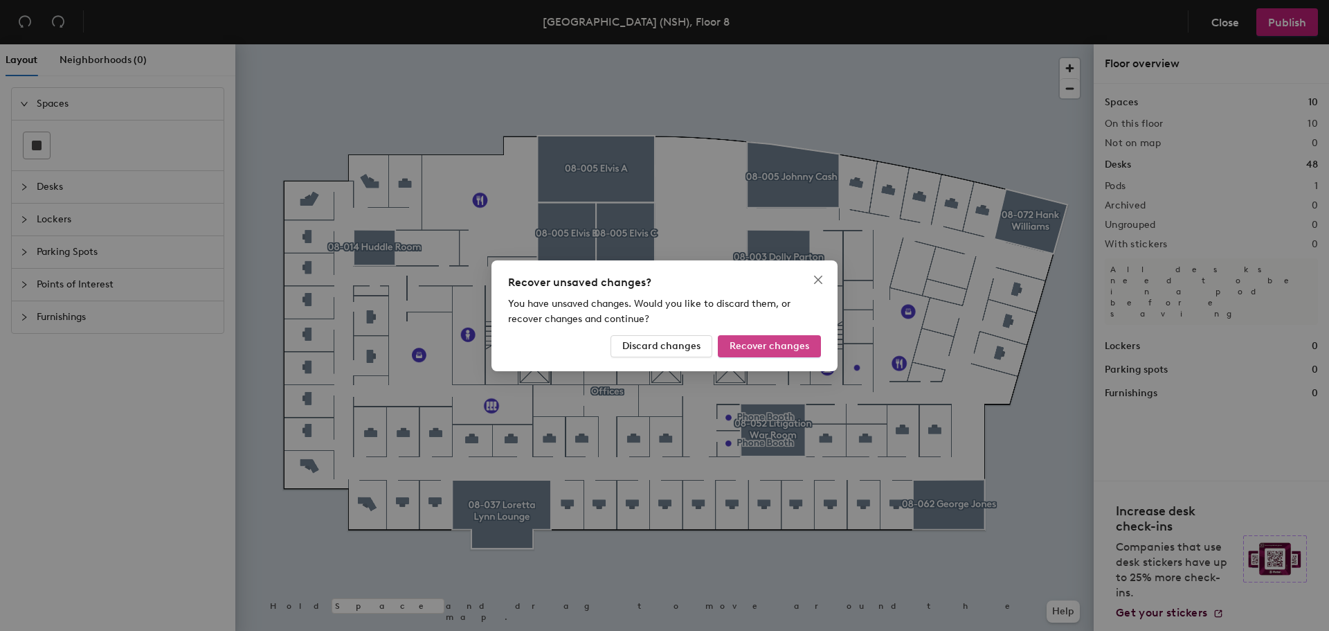
click at [801, 344] on span "Recover changes" at bounding box center [770, 346] width 80 height 12
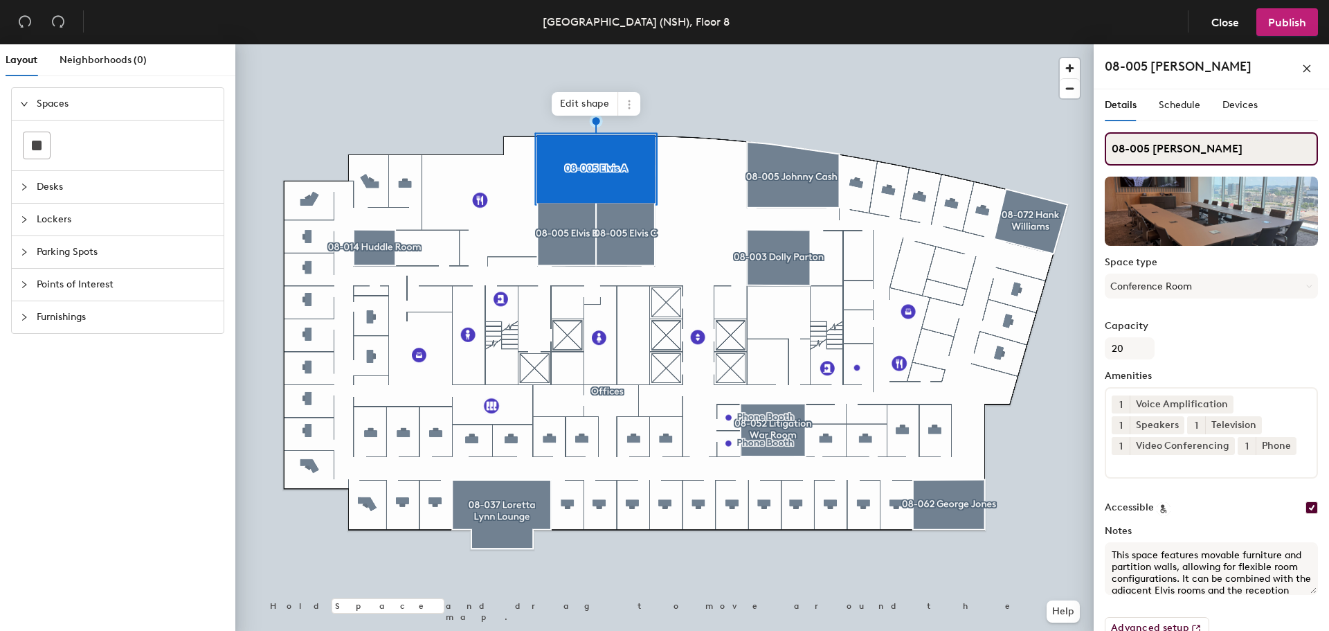
drag, startPoint x: 1150, startPoint y: 147, endPoint x: 1100, endPoint y: 150, distance: 50.6
click at [1100, 150] on div "Details Schedule Devices 08-005 Elvis A Space type Conference Room Capacity 20 …" at bounding box center [1211, 362] width 235 height 547
type input "Elvis A"
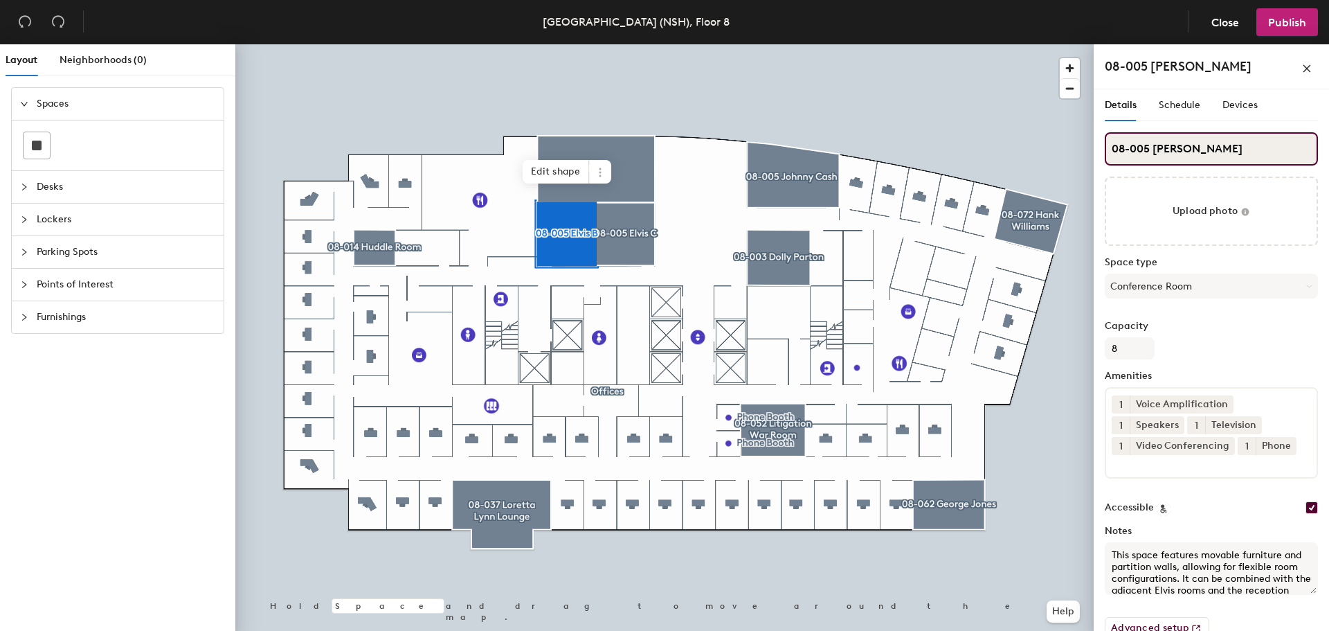
drag, startPoint x: 1151, startPoint y: 149, endPoint x: 1096, endPoint y: 148, distance: 54.7
click at [1096, 148] on div "Details Schedule Devices 08-005 Elvis B Upload photo Space type Conference Room…" at bounding box center [1211, 362] width 235 height 547
type input "Elvis B"
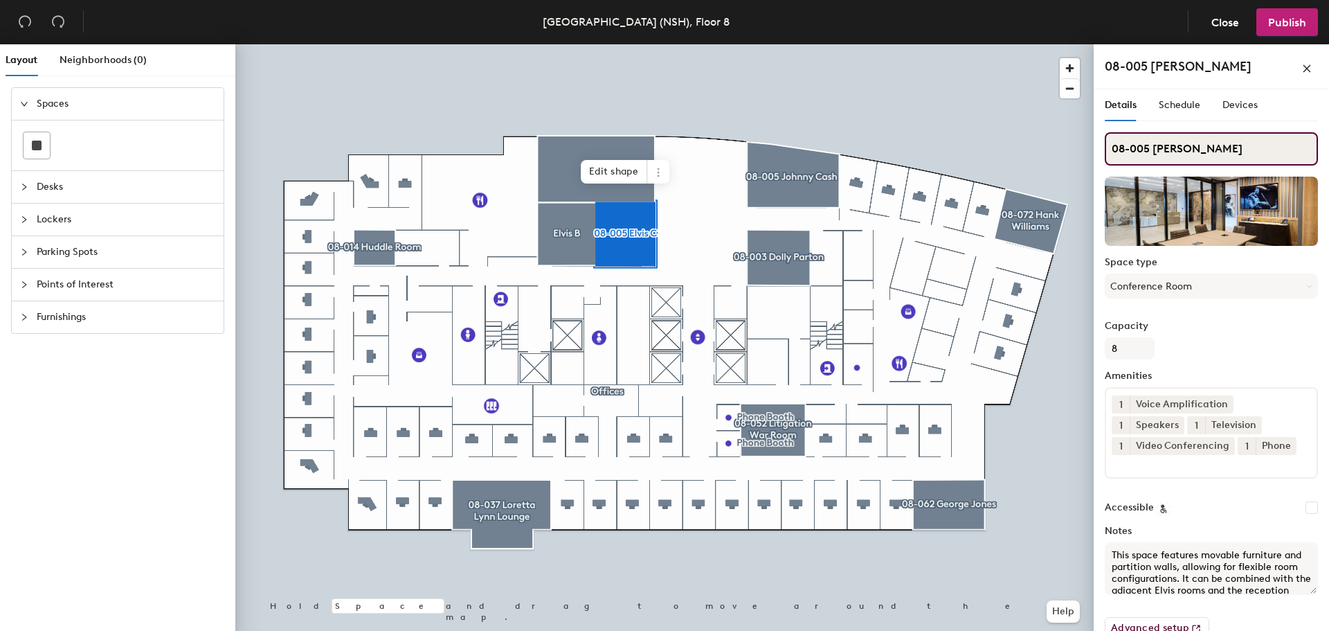
click at [1086, 146] on div "Layout Neighborhoods (0) Spaces Desks Lockers Parking Spots Points of Interest …" at bounding box center [664, 340] width 1329 height 592
type input "Elvis C"
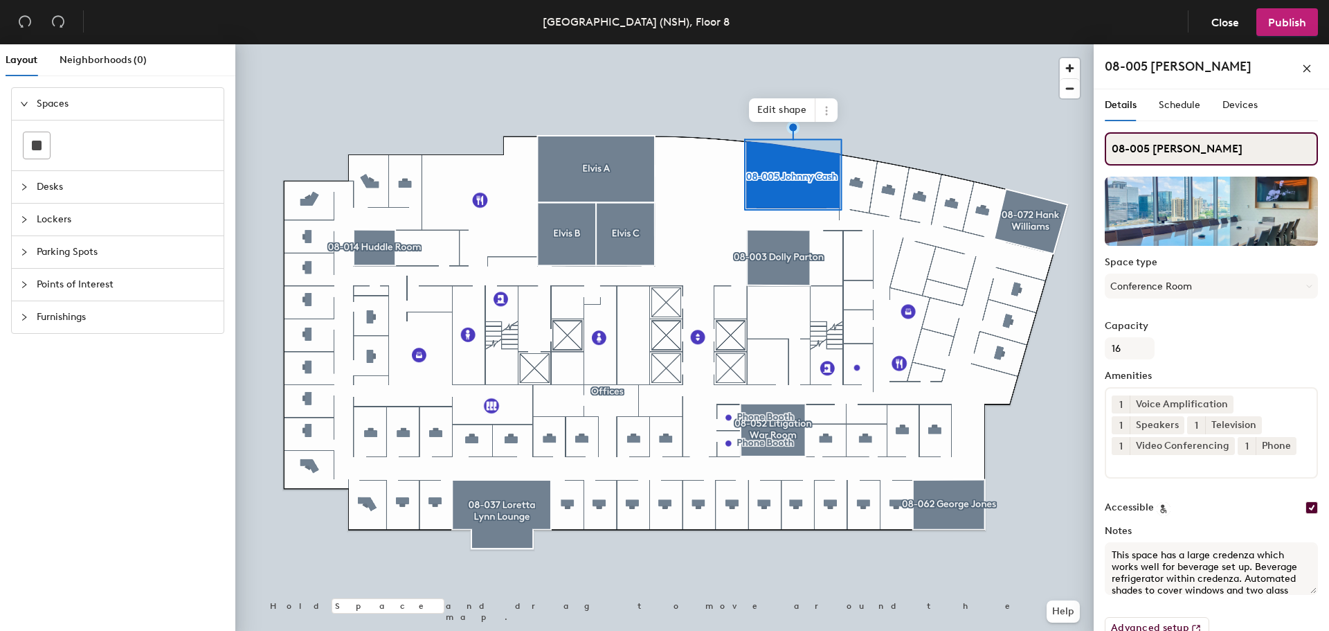
click at [1050, 149] on div "Layout Neighborhoods (0) Spaces Desks Lockers Parking Spots Points of Interest …" at bounding box center [664, 340] width 1329 height 592
type input "Johnny Cash"
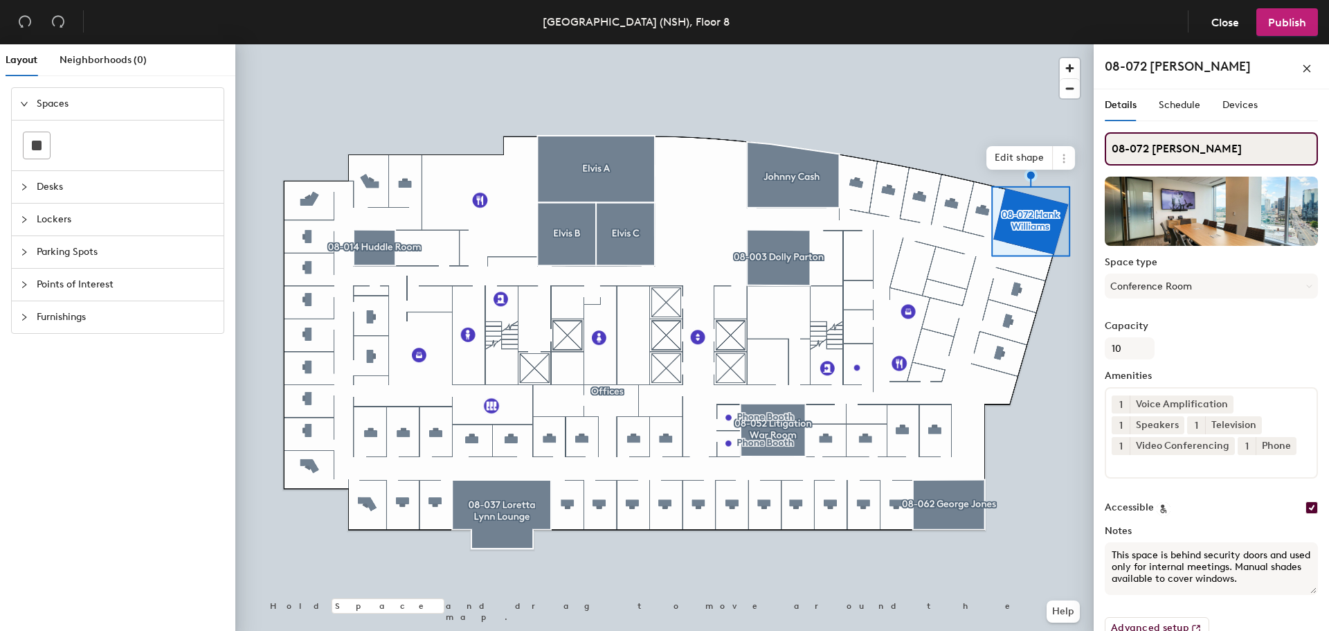
click at [1081, 151] on div "Layout Neighborhoods (0) Spaces Desks Lockers Parking Spots Points of Interest …" at bounding box center [664, 340] width 1329 height 592
type input "Hank Williams"
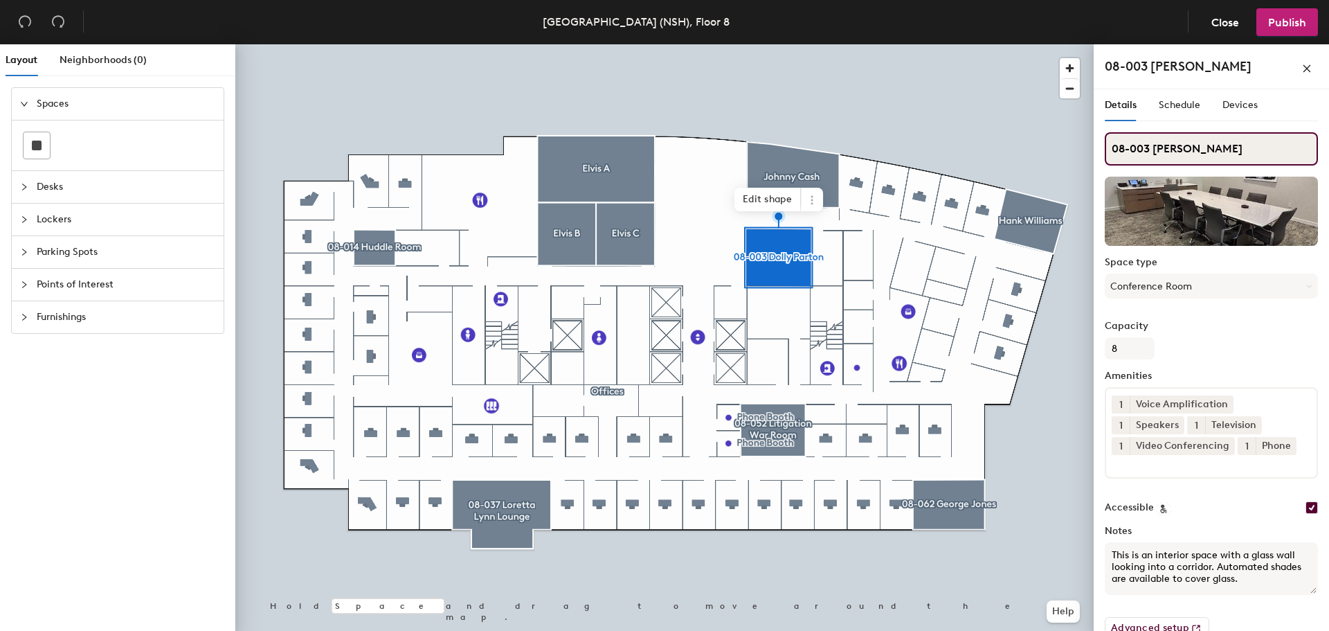
click at [1030, 152] on div "Layout Neighborhoods (0) Spaces Desks Lockers Parking Spots Points of Interest …" at bounding box center [664, 340] width 1329 height 592
type input "Dolly Parton"
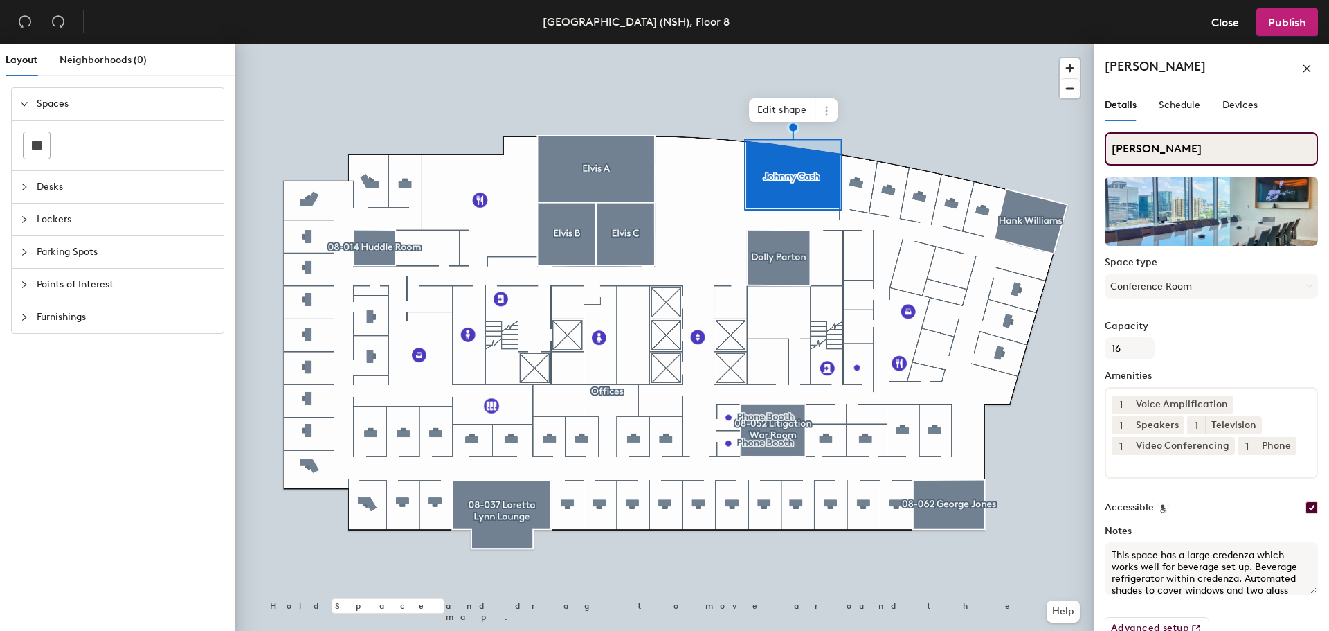
click at [1204, 148] on input "Johnny Cash" at bounding box center [1211, 148] width 213 height 33
type input "Johnny Cash Boardroom"
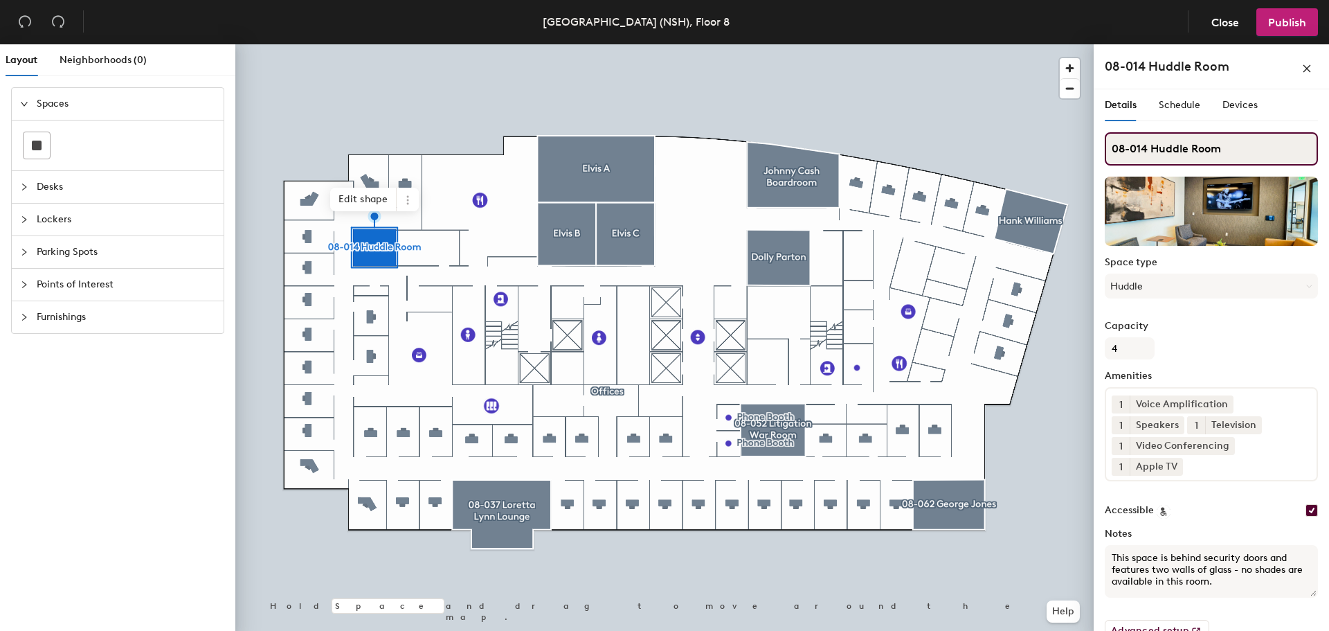
click at [1029, 147] on div "Layout Neighborhoods (0) Spaces Desks Lockers Parking Spots Points of Interest …" at bounding box center [664, 340] width 1329 height 592
type input "Huddle Room"
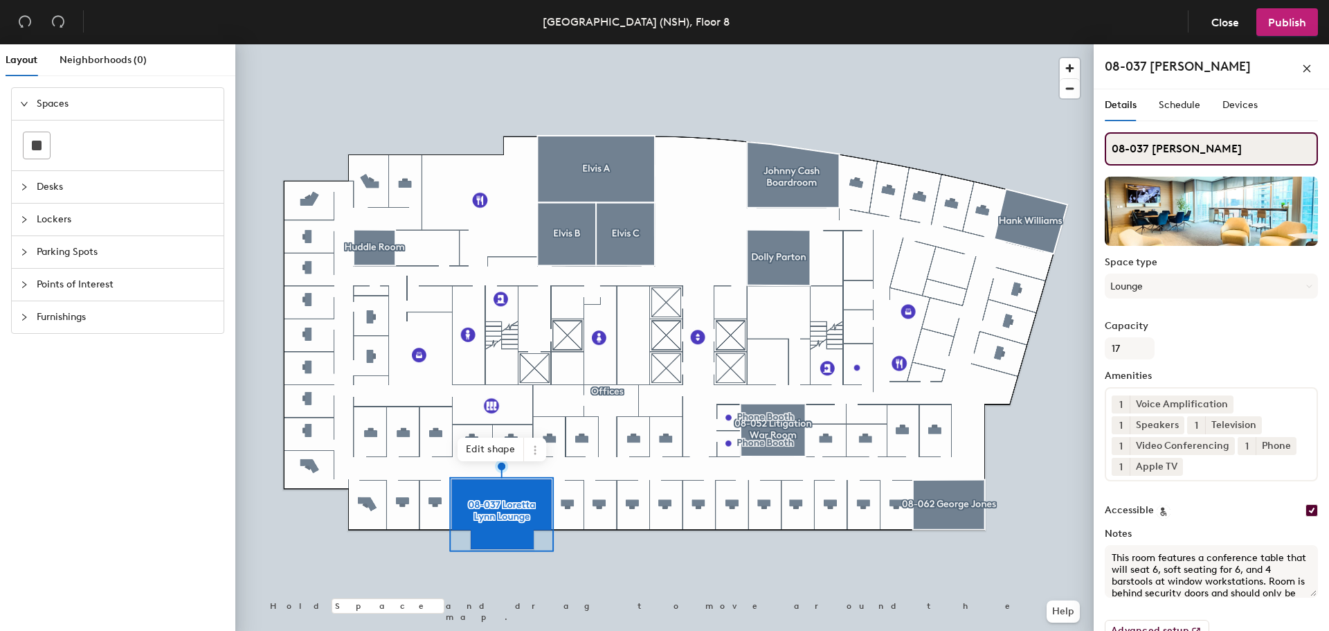
click at [1055, 152] on div "Layout Neighborhoods (0) Spaces Desks Lockers Parking Spots Points of Interest …" at bounding box center [664, 340] width 1329 height 592
type input "Loretta Lynn Lounge"
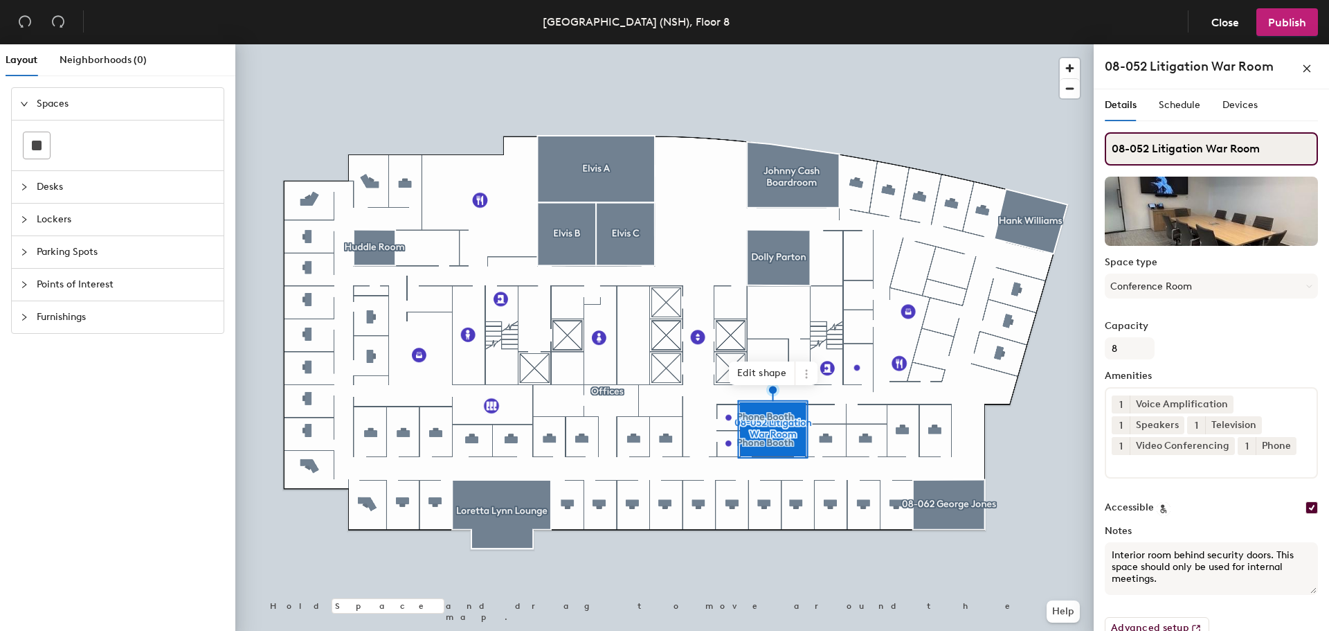
click at [1045, 149] on div "Layout Neighborhoods (0) Spaces Desks Lockers Parking Spots Points of Interest …" at bounding box center [664, 340] width 1329 height 592
type input "Litigation War Room"
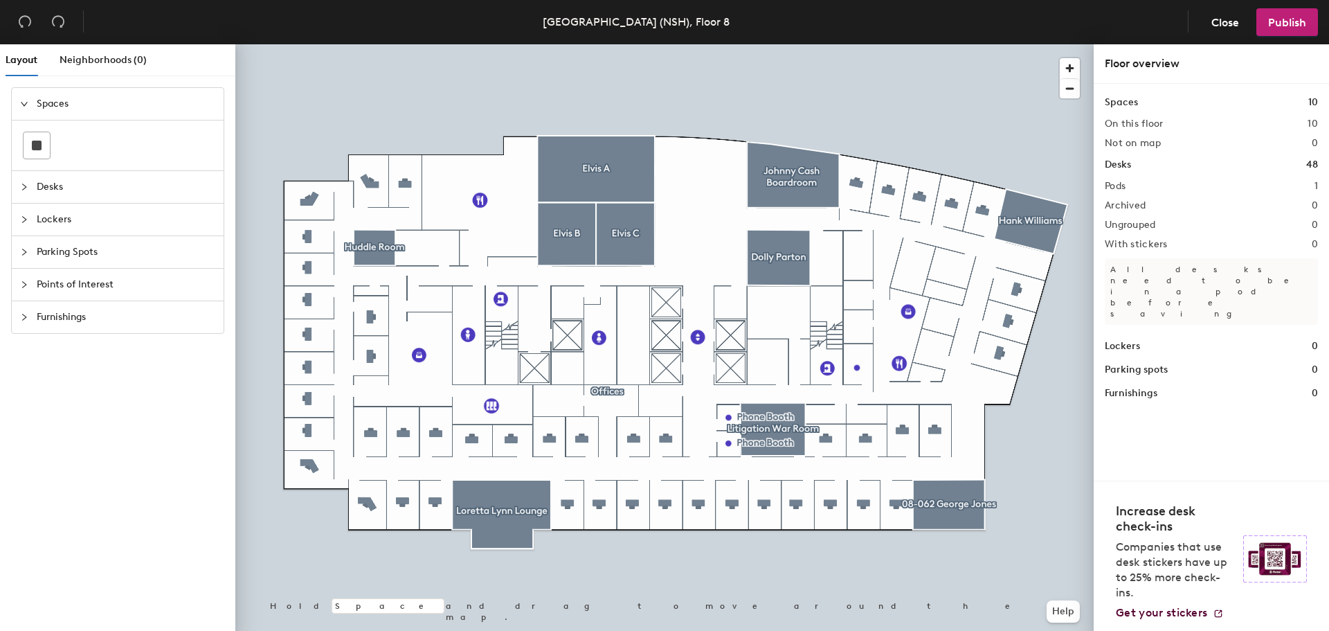
click at [746, 44] on div at bounding box center [664, 44] width 858 height 0
click at [736, 443] on span "Edit" at bounding box center [734, 449] width 36 height 24
click at [797, 415] on input "Phone Booth" at bounding box center [771, 416] width 69 height 19
click at [770, 416] on input "Phone Booth" at bounding box center [771, 416] width 69 height 19
type input "Phone"
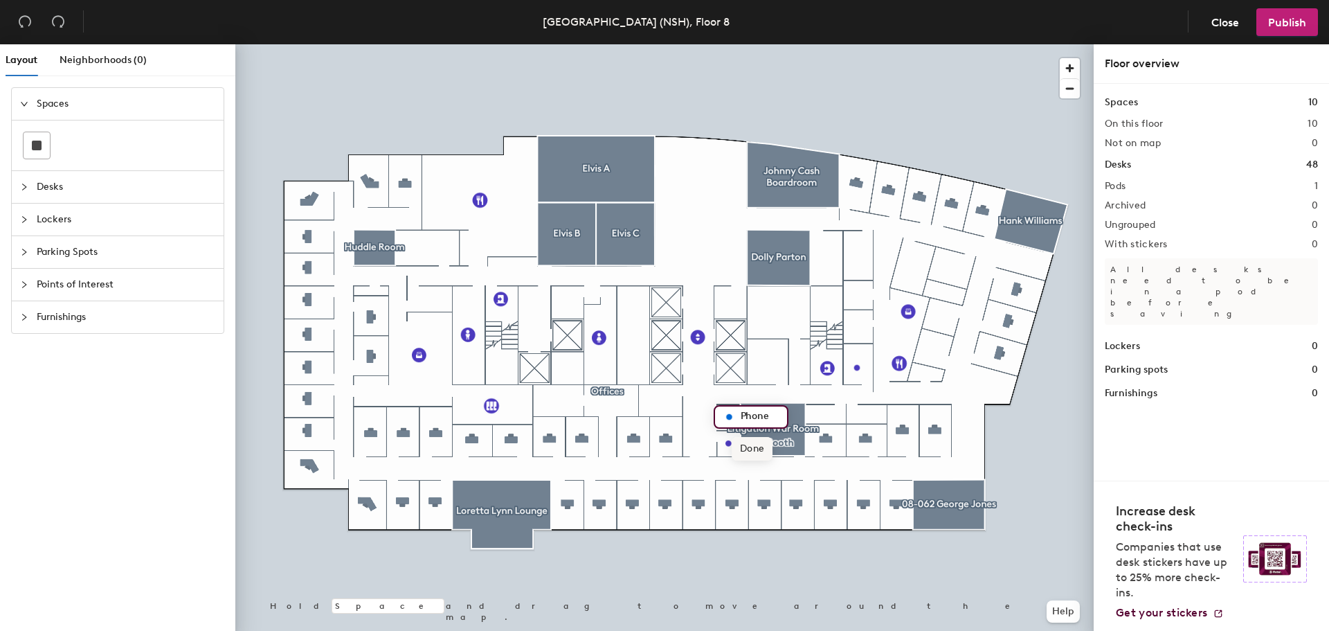
click at [741, 446] on span "Done" at bounding box center [752, 449] width 41 height 24
click at [734, 469] on span "Edit" at bounding box center [734, 474] width 36 height 24
click at [772, 441] on input "Phone Booth" at bounding box center [771, 442] width 69 height 19
type input "Phone"
click at [759, 470] on span "Done" at bounding box center [752, 474] width 41 height 24
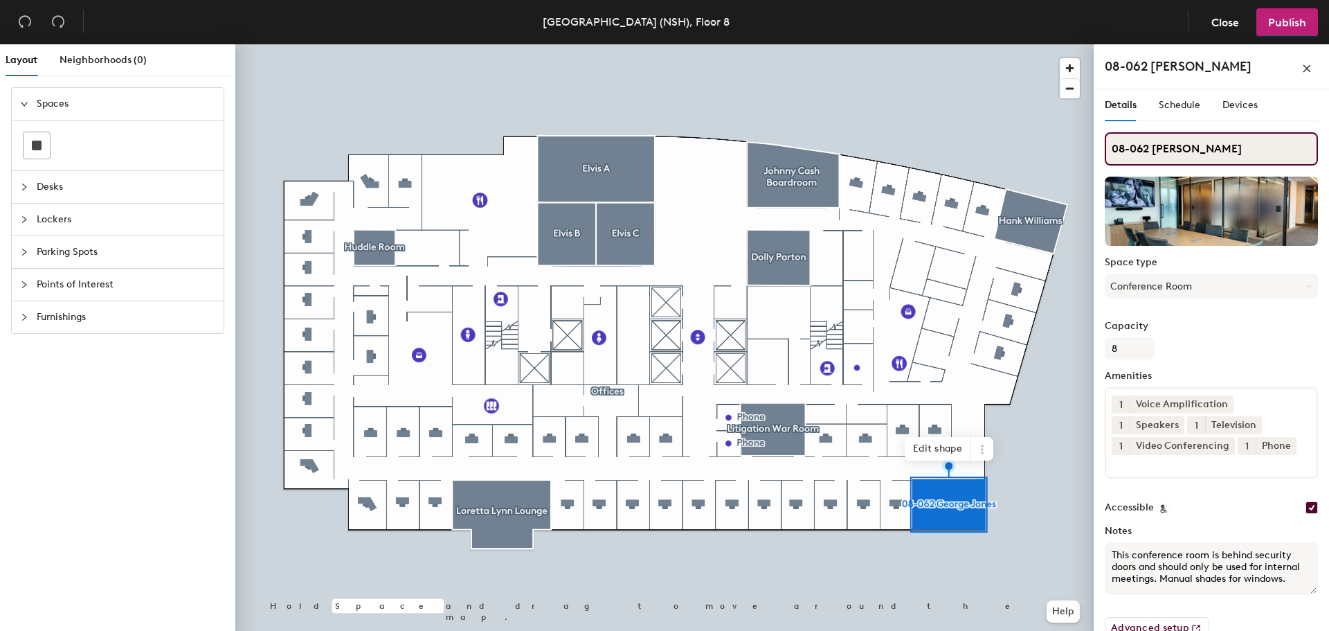
click at [1084, 150] on div "Layout Neighborhoods (0) Spaces Desks Lockers Parking Spots Points of Interest …" at bounding box center [664, 340] width 1329 height 592
type input "George Jones"
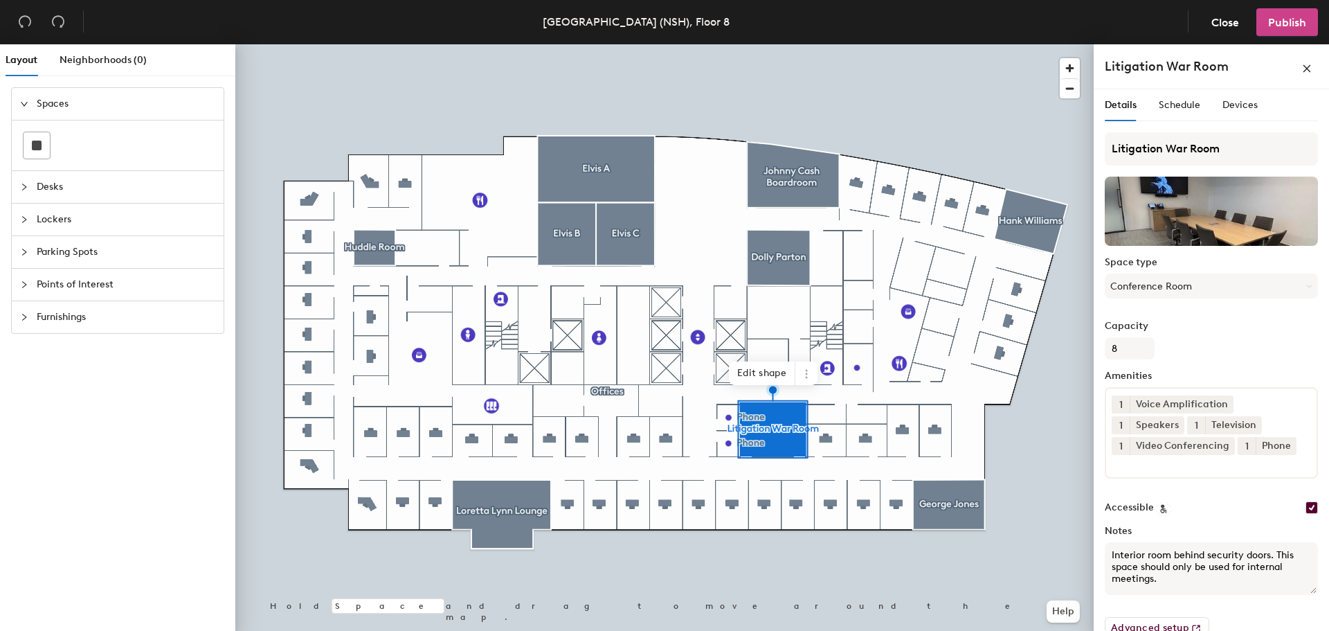
click at [1276, 12] on button "Publish" at bounding box center [1287, 22] width 62 height 28
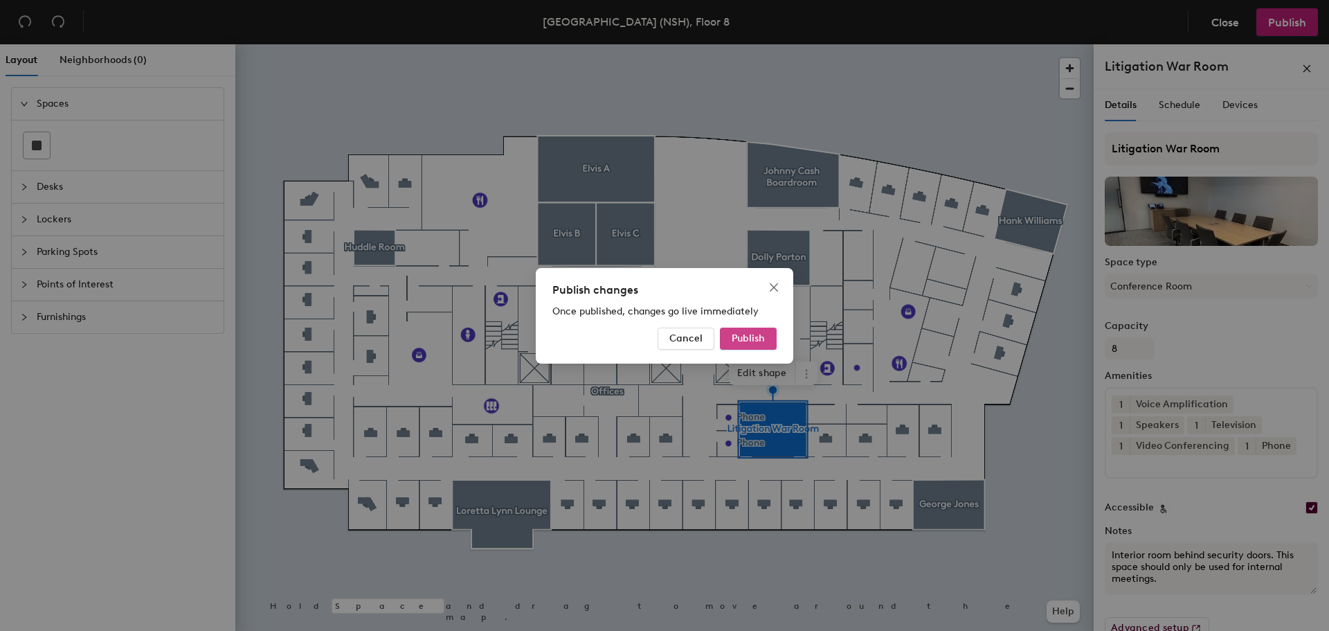
click at [732, 336] on span "Publish" at bounding box center [748, 338] width 33 height 12
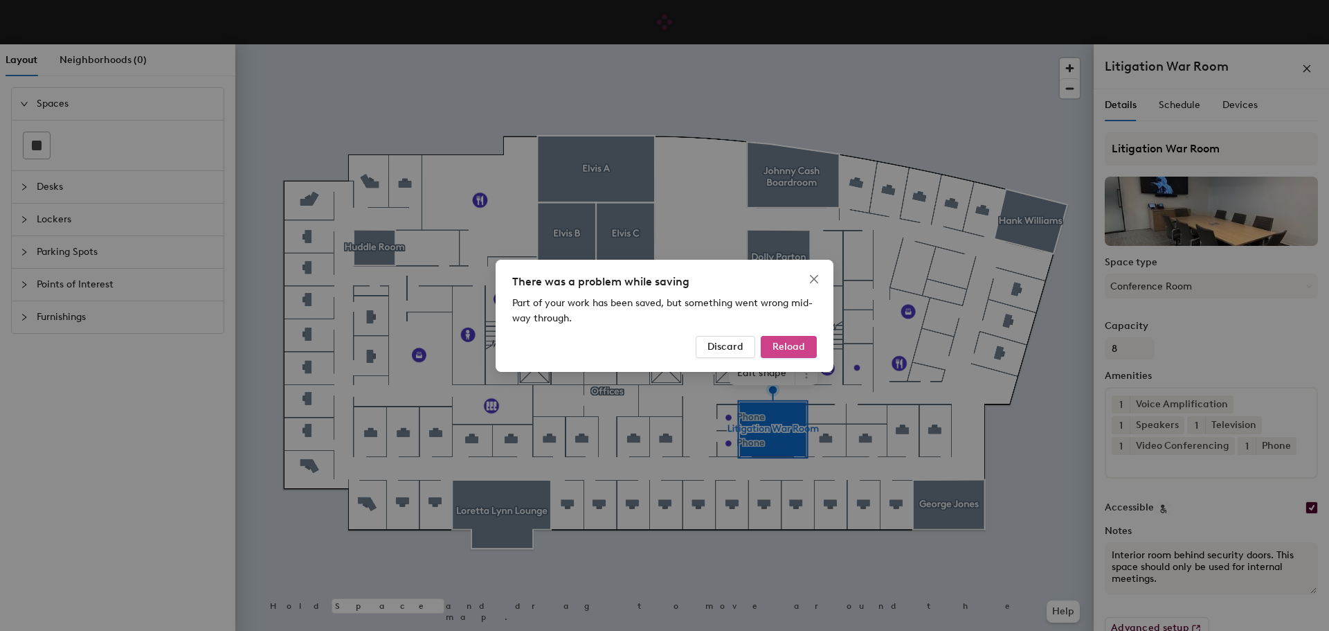
click at [775, 345] on span "Reload" at bounding box center [789, 347] width 33 height 12
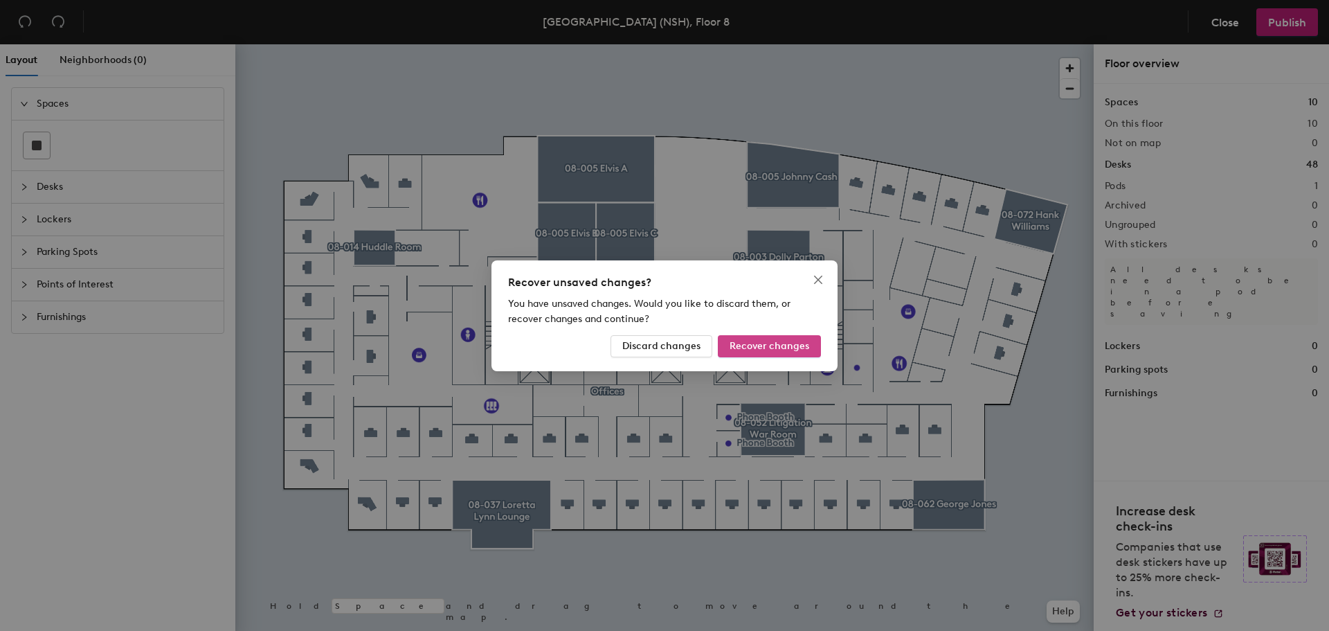
click at [769, 341] on span "Recover changes" at bounding box center [770, 346] width 80 height 12
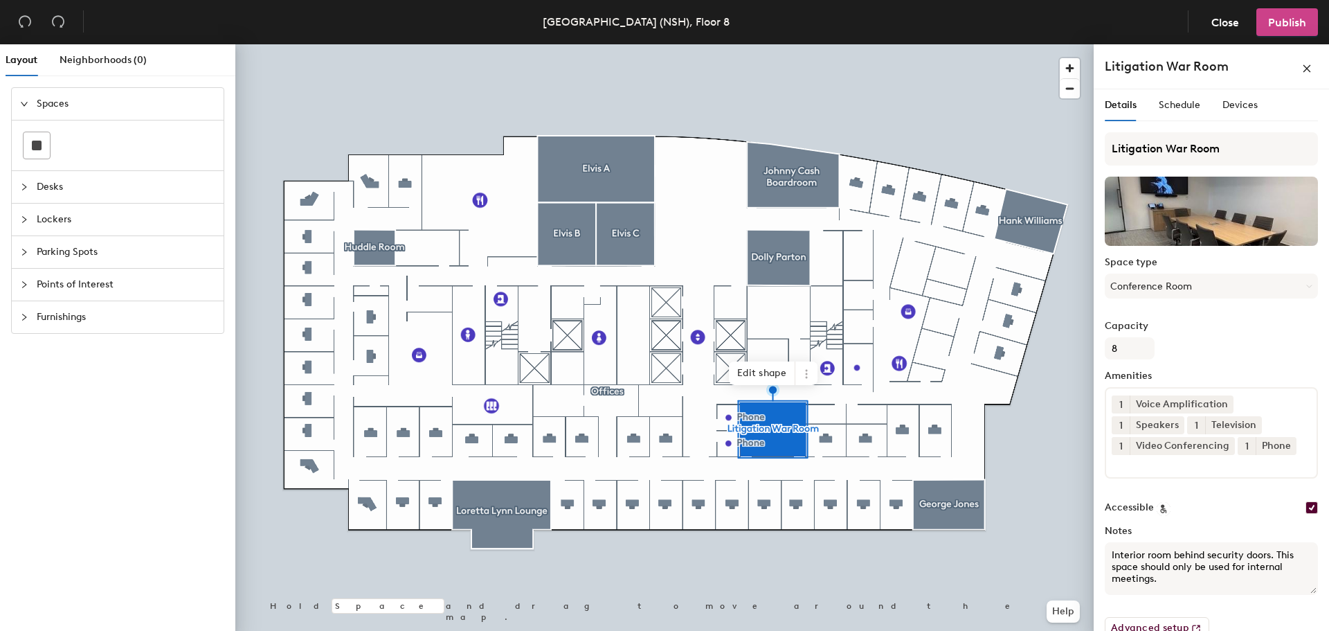
click at [1274, 17] on span "Publish" at bounding box center [1287, 22] width 38 height 13
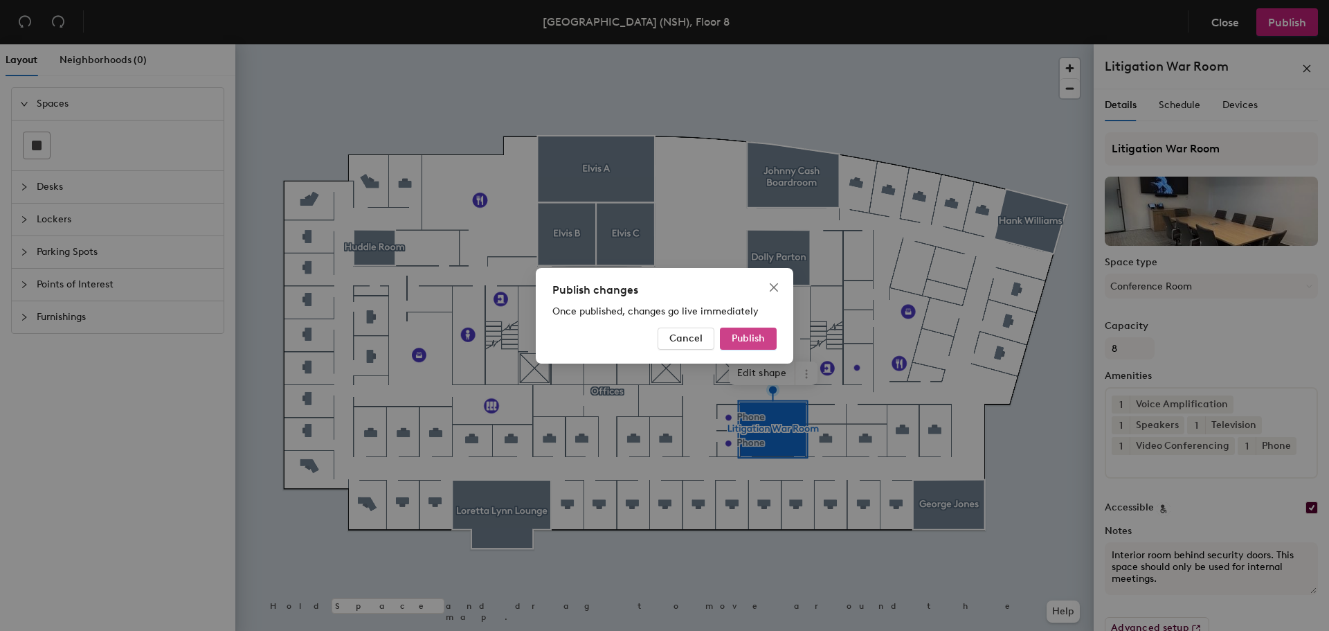
click at [742, 338] on span "Publish" at bounding box center [748, 338] width 33 height 12
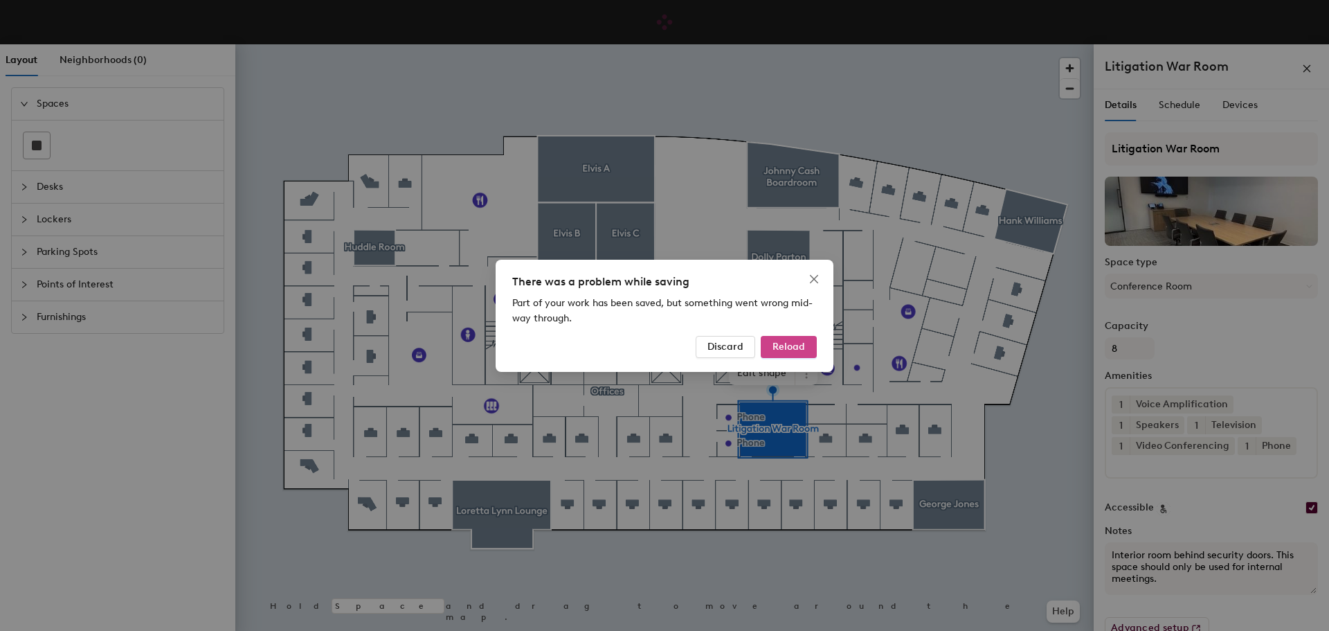
click at [774, 341] on span "Reload" at bounding box center [789, 347] width 33 height 12
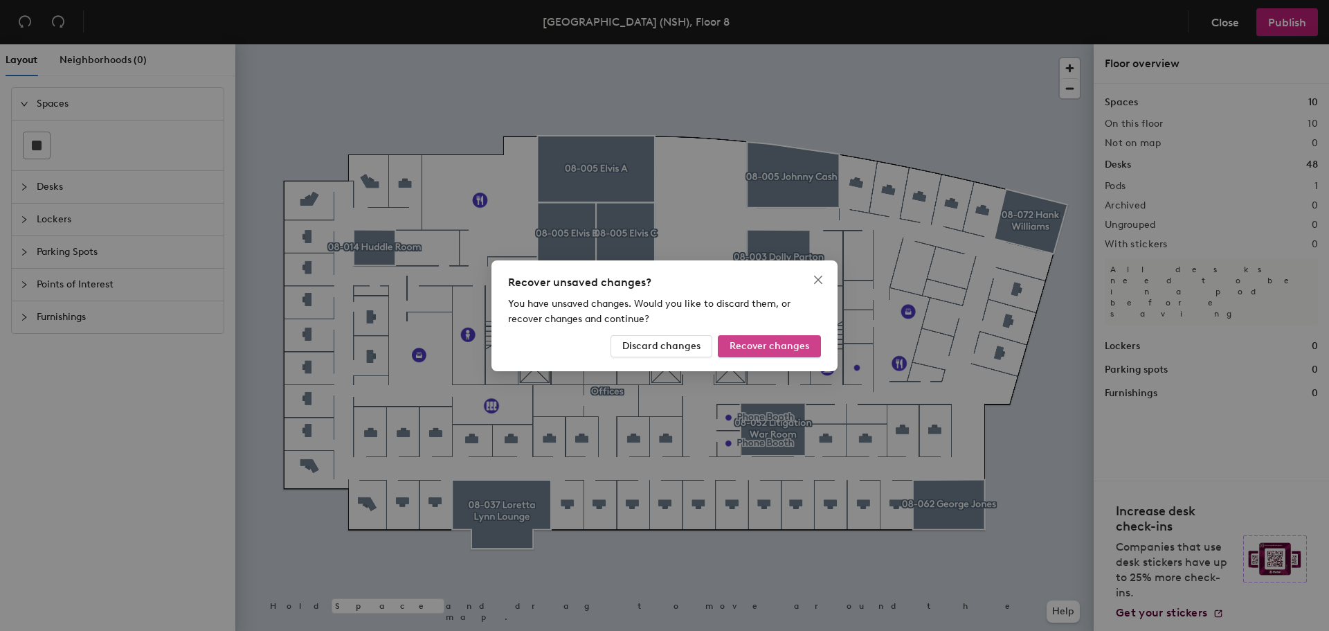
click at [766, 343] on span "Recover changes" at bounding box center [770, 346] width 80 height 12
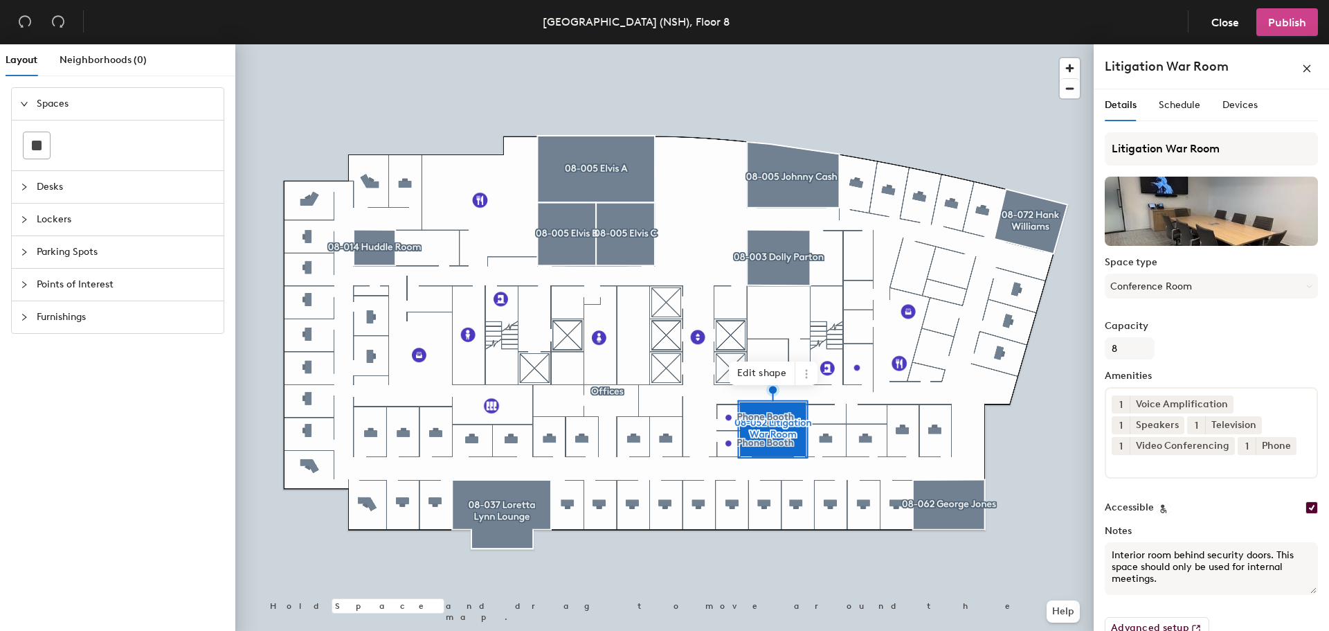
click at [1277, 19] on span "Publish" at bounding box center [1287, 22] width 38 height 13
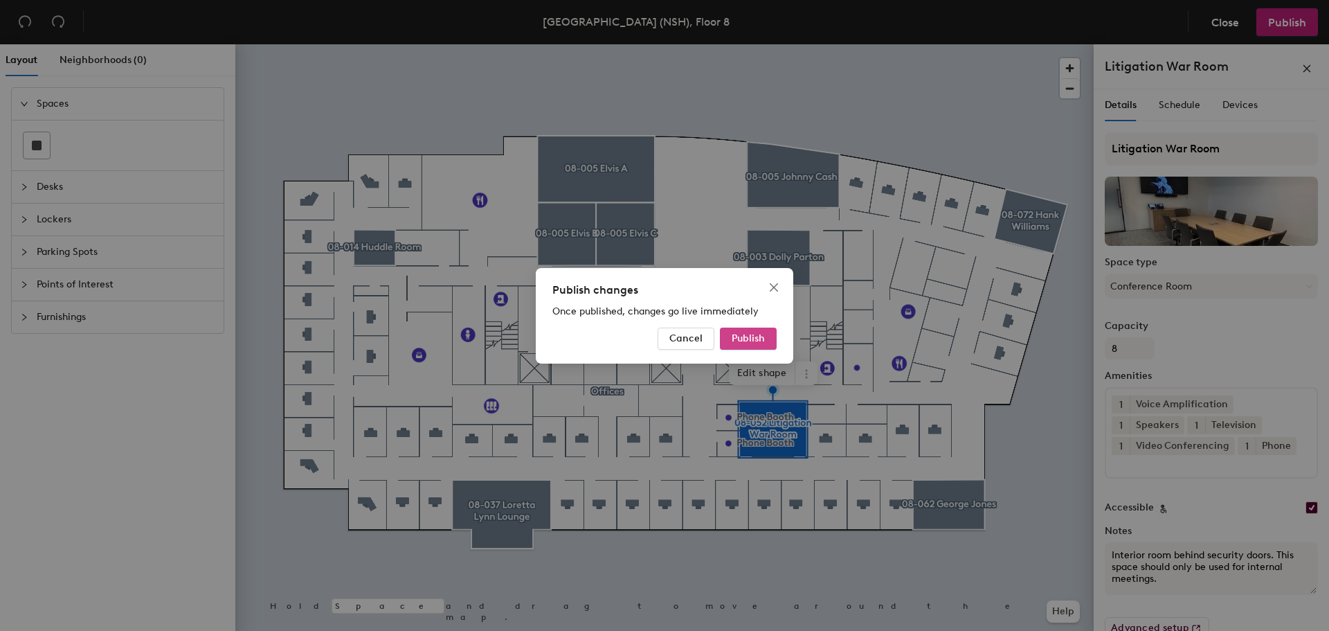
click at [733, 336] on span "Publish" at bounding box center [748, 338] width 33 height 12
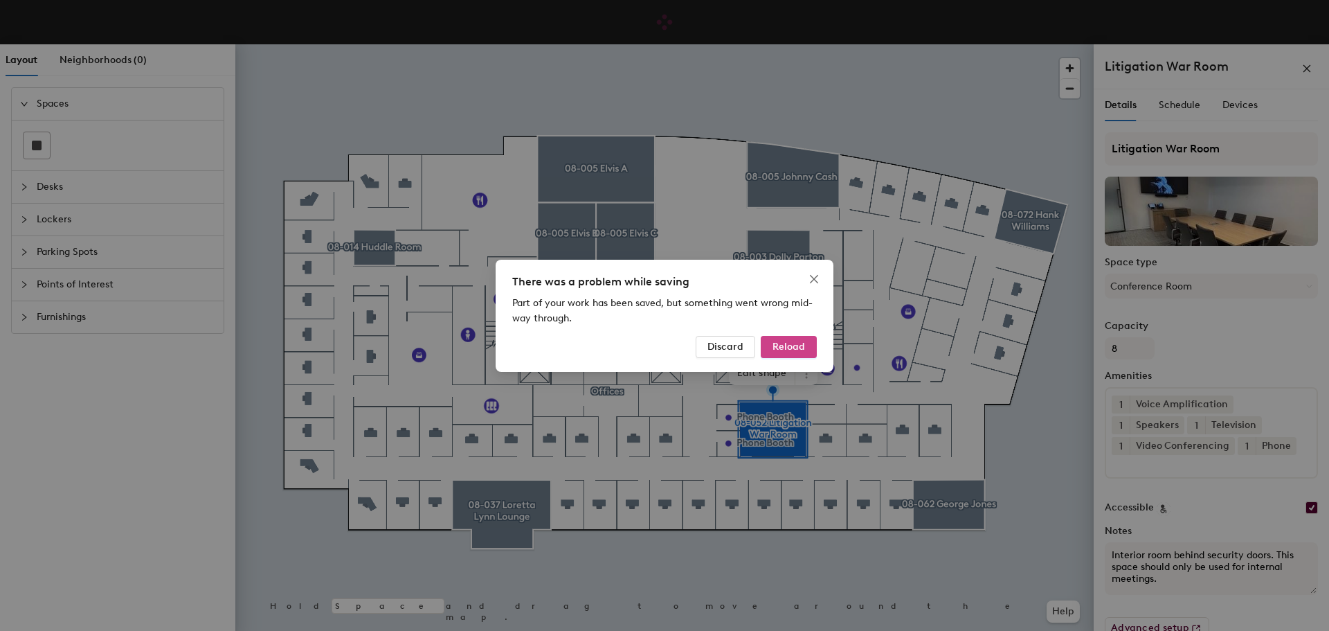
click at [776, 338] on button "Reload" at bounding box center [789, 347] width 56 height 22
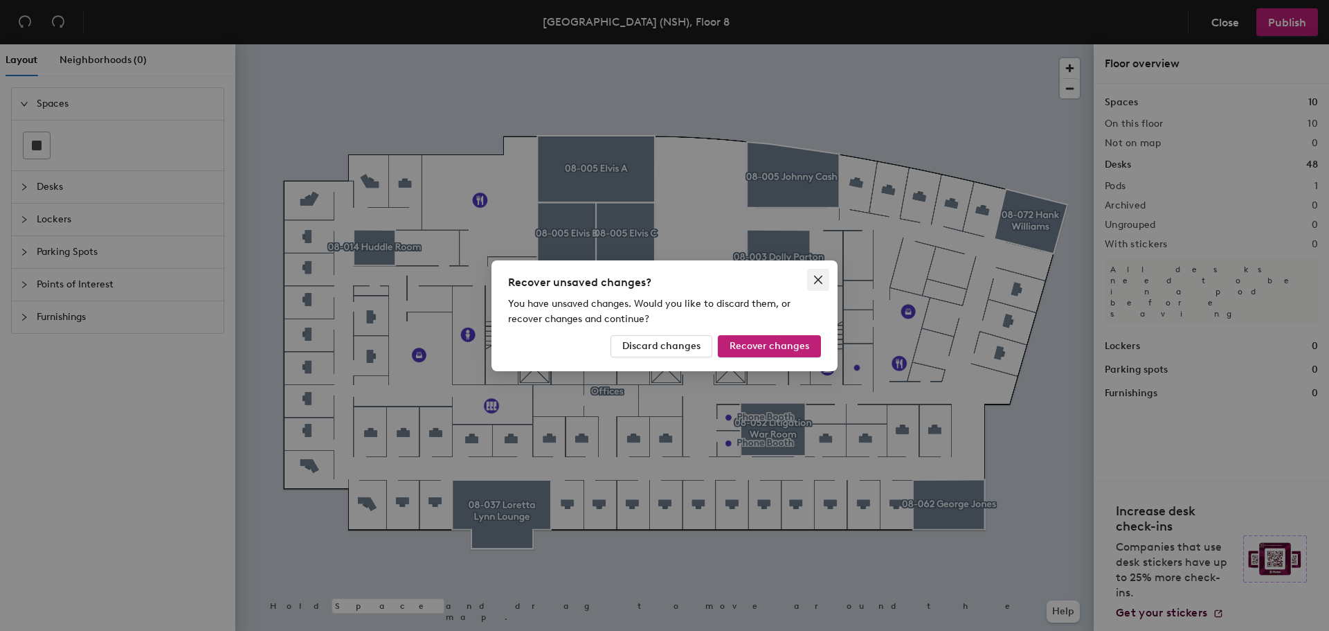
click at [819, 280] on icon "close" at bounding box center [818, 279] width 8 height 8
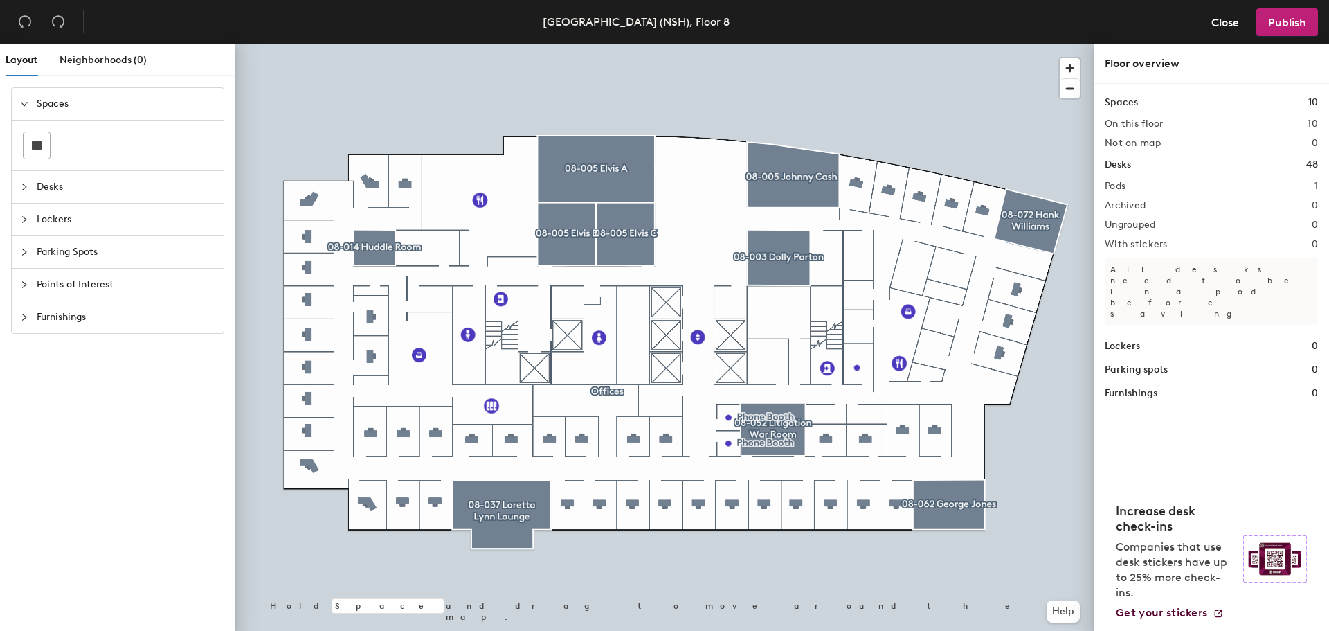
click at [52, 100] on span "Spaces" at bounding box center [126, 104] width 179 height 32
click at [23, 102] on icon "collapsed" at bounding box center [24, 104] width 8 height 8
